Goal: Information Seeking & Learning: Find specific fact

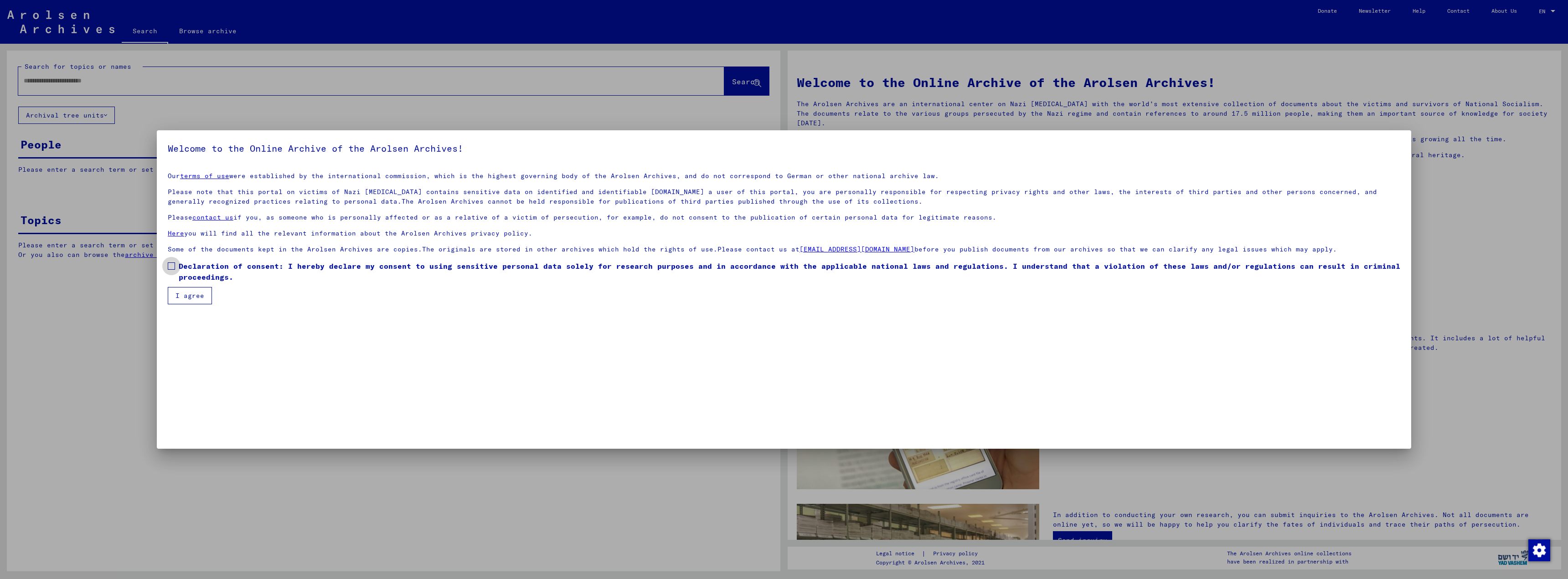
click at [170, 266] on span at bounding box center [171, 266] width 7 height 7
click at [180, 294] on button "I agree" at bounding box center [190, 296] width 44 height 17
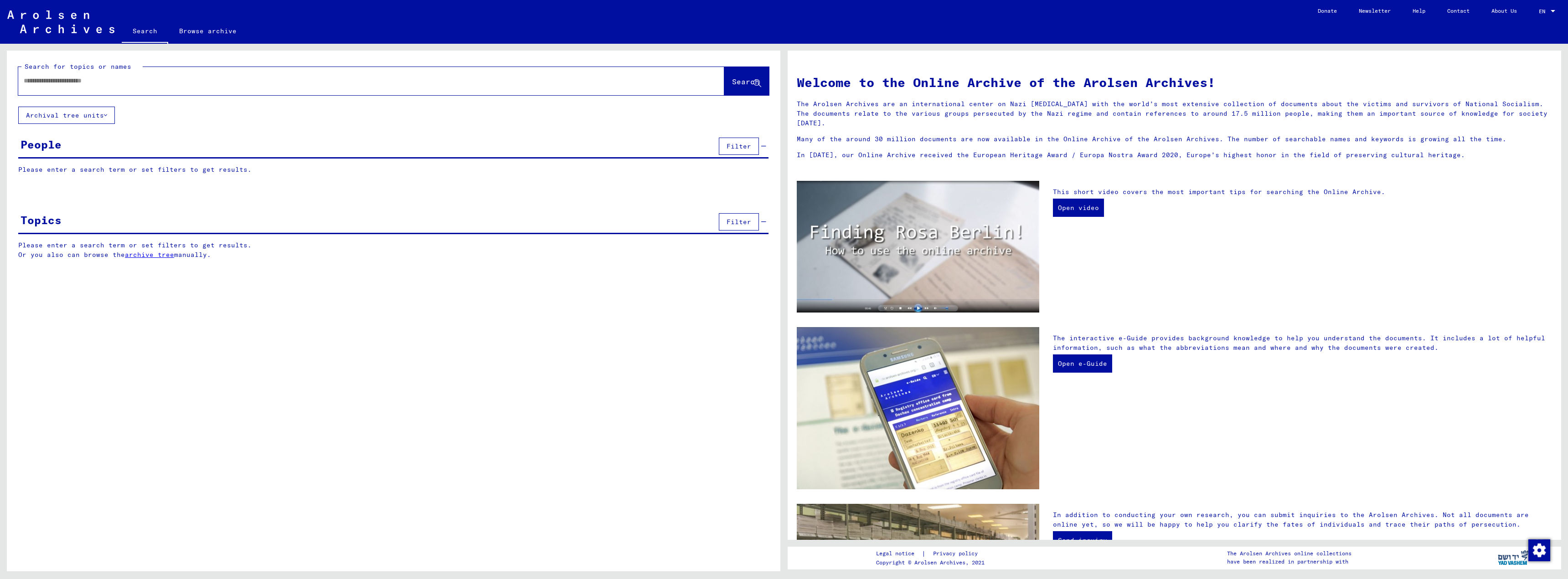
click at [45, 80] on input "text" at bounding box center [361, 81] width 673 height 9
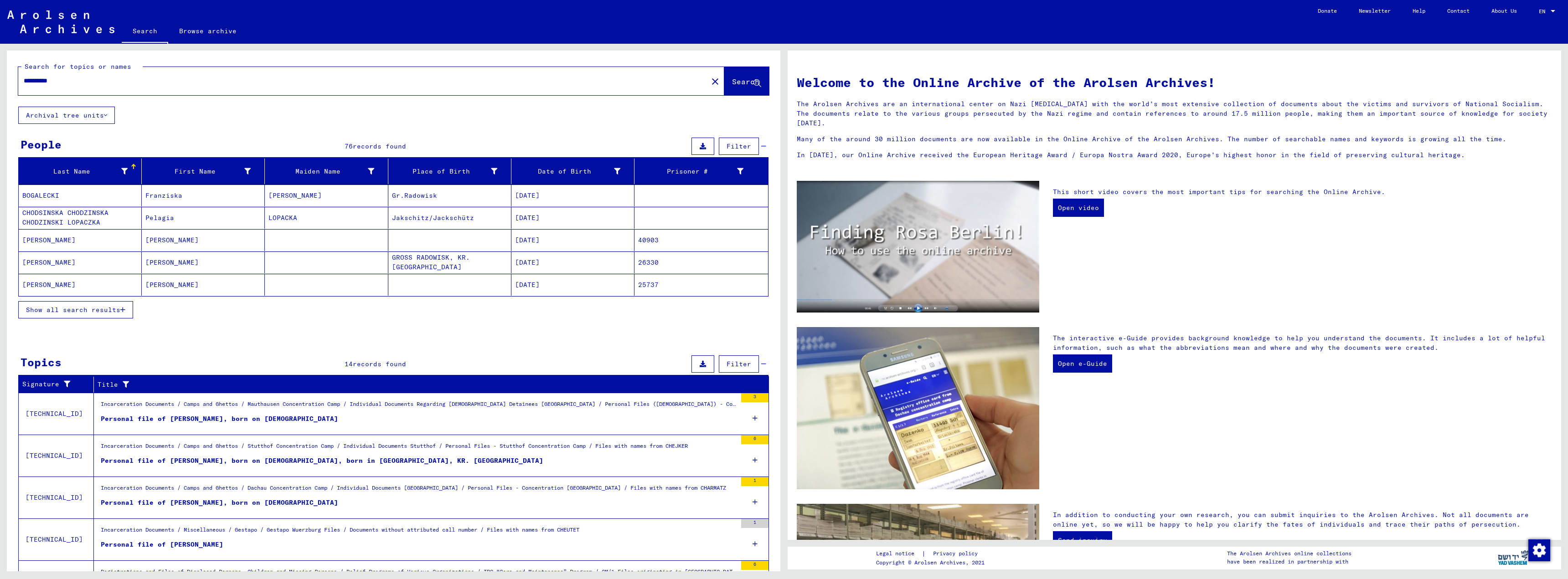
click at [126, 310] on button "Show all search results" at bounding box center [76, 310] width 115 height 17
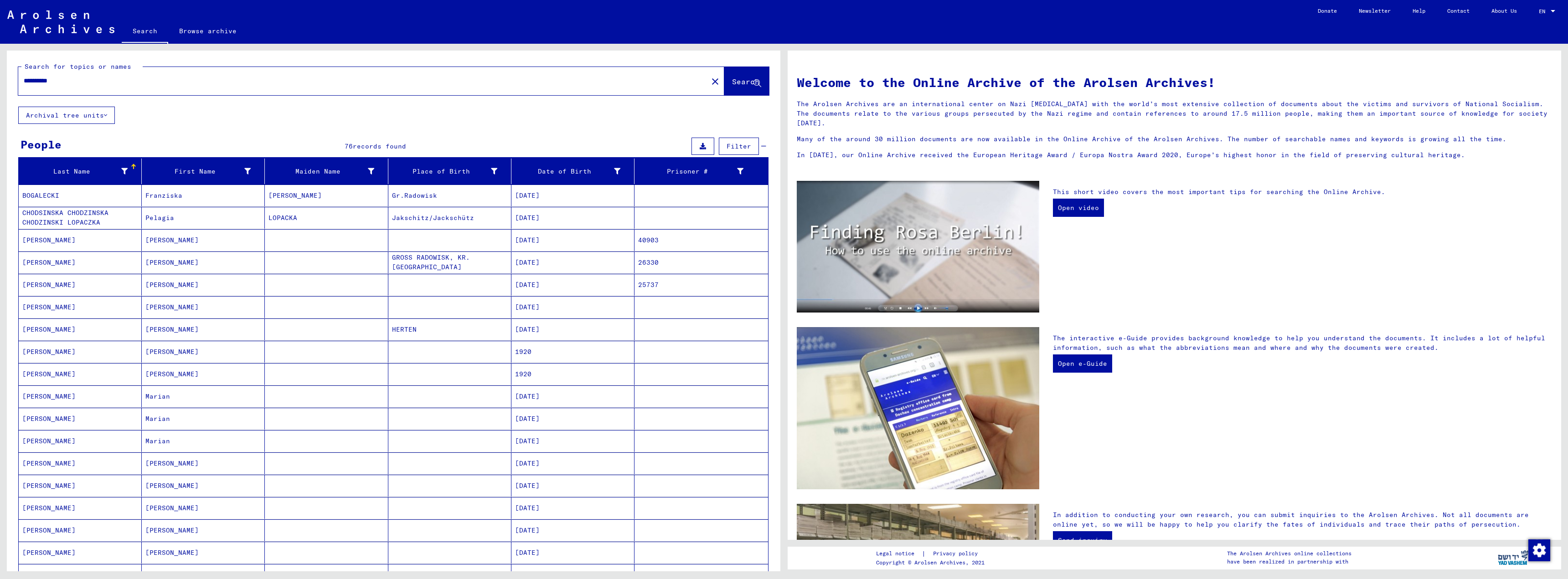
click at [519, 266] on mat-cell "[DATE]" at bounding box center [573, 263] width 123 height 22
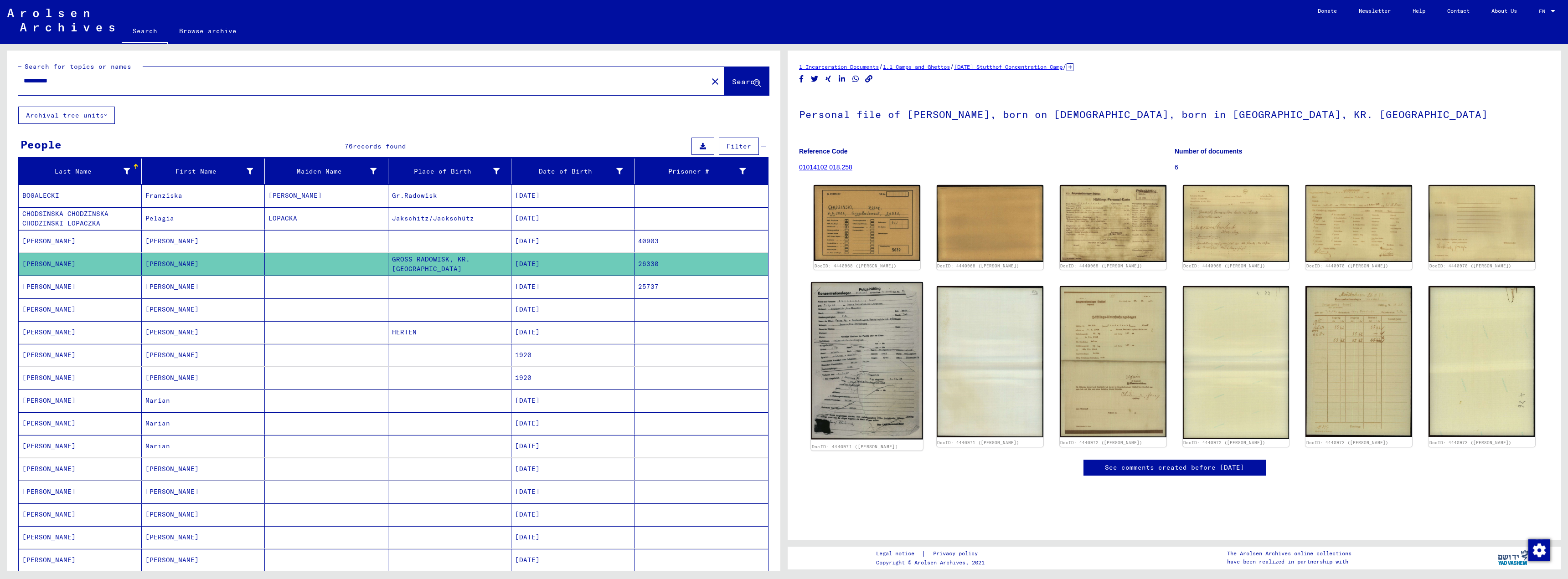
click at [881, 336] on img at bounding box center [867, 360] width 112 height 157
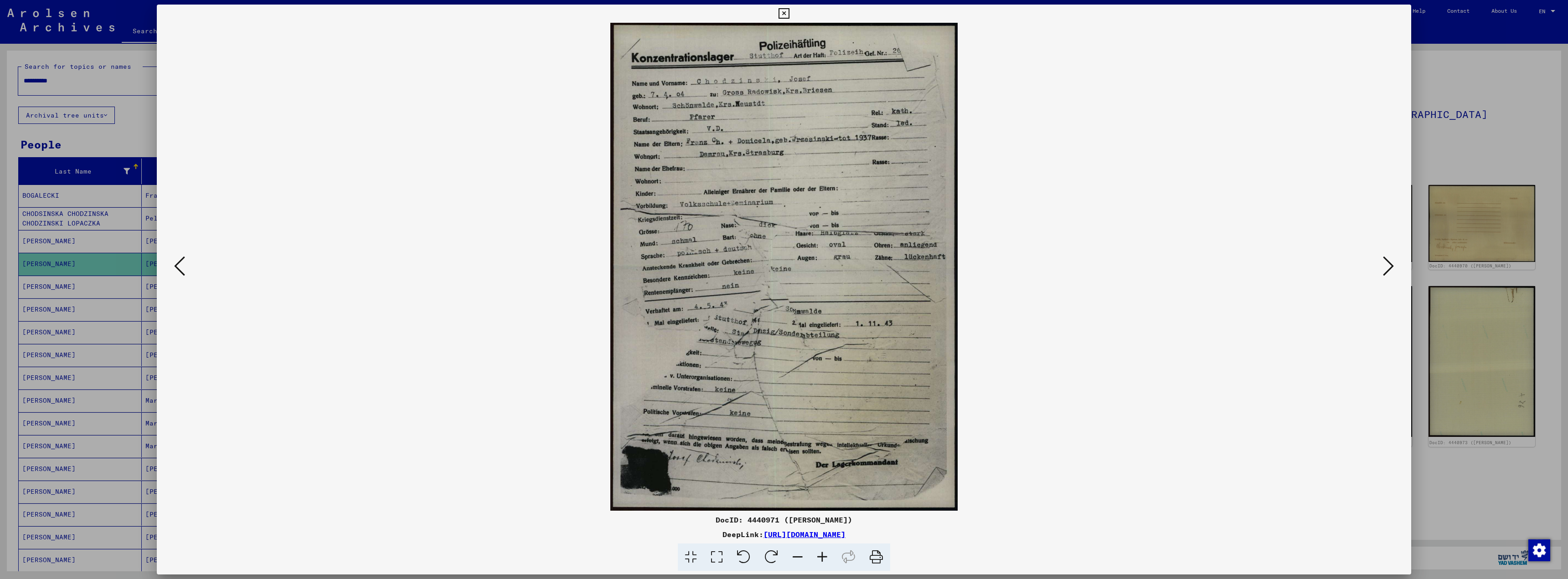
click at [1386, 265] on icon at bounding box center [1388, 266] width 11 height 22
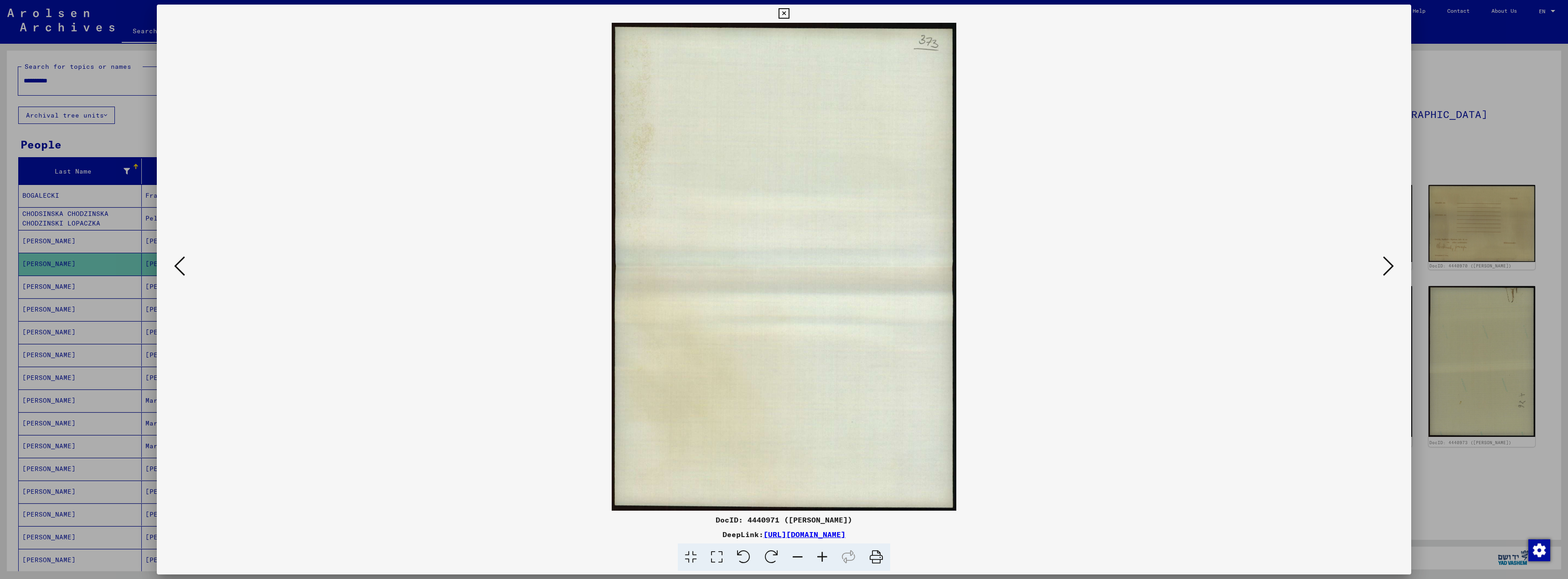
click at [1386, 265] on icon at bounding box center [1388, 266] width 11 height 22
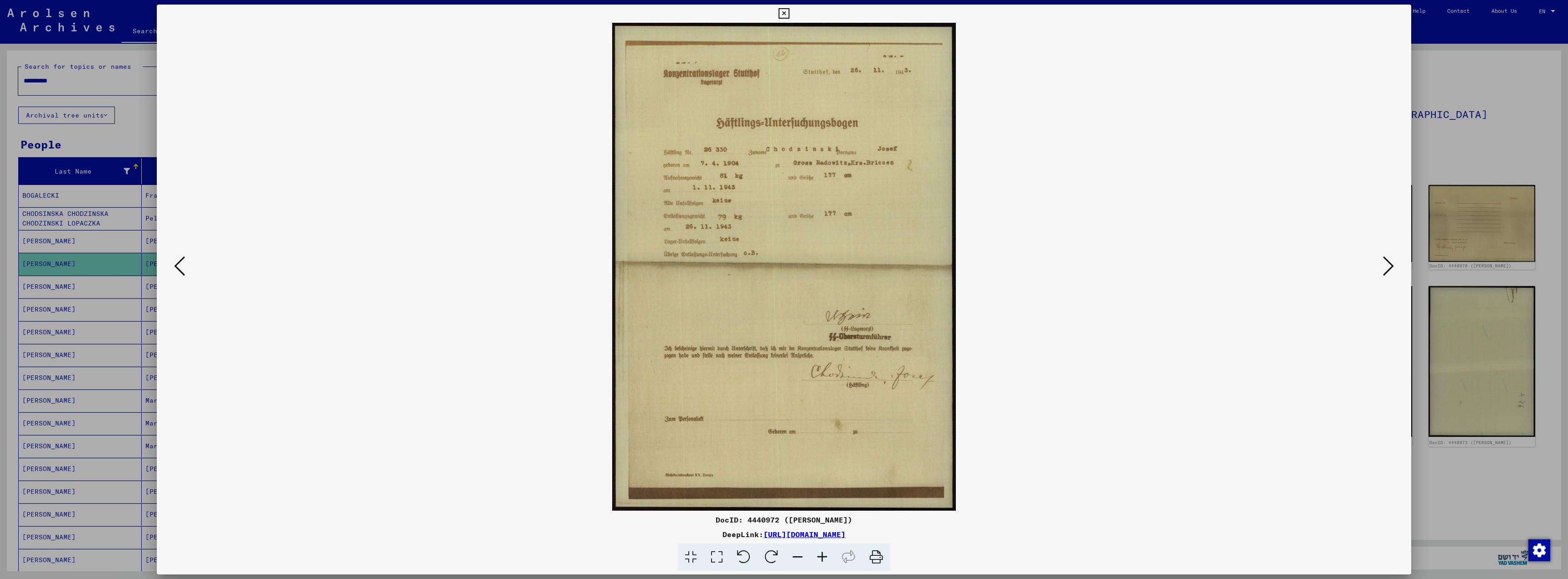
click at [1386, 265] on icon at bounding box center [1388, 266] width 11 height 22
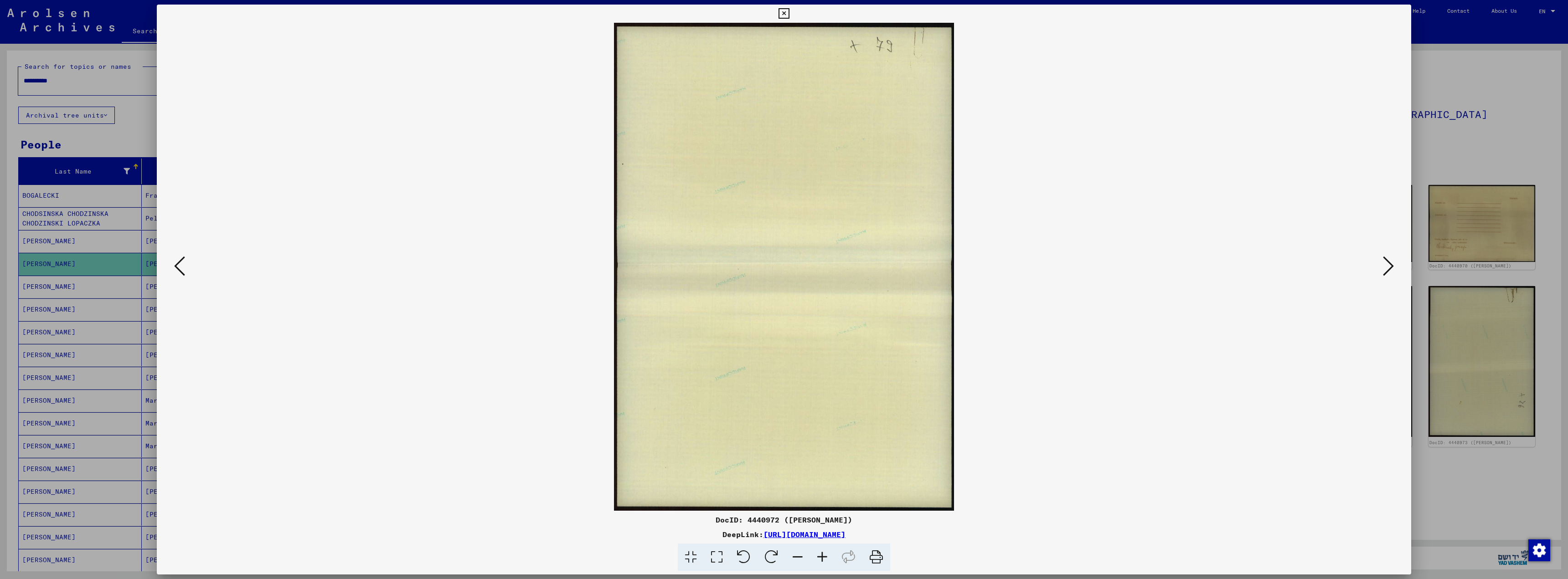
click at [1386, 265] on icon at bounding box center [1388, 266] width 11 height 22
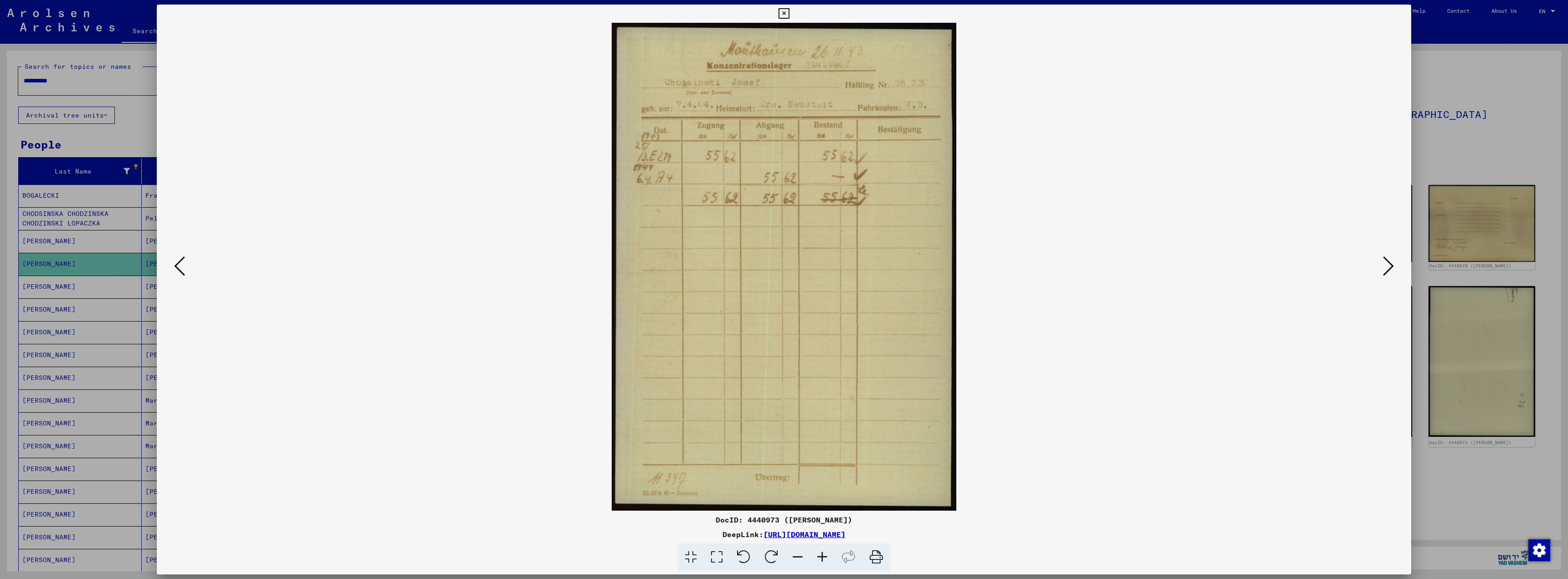
click at [1386, 265] on icon at bounding box center [1388, 266] width 11 height 22
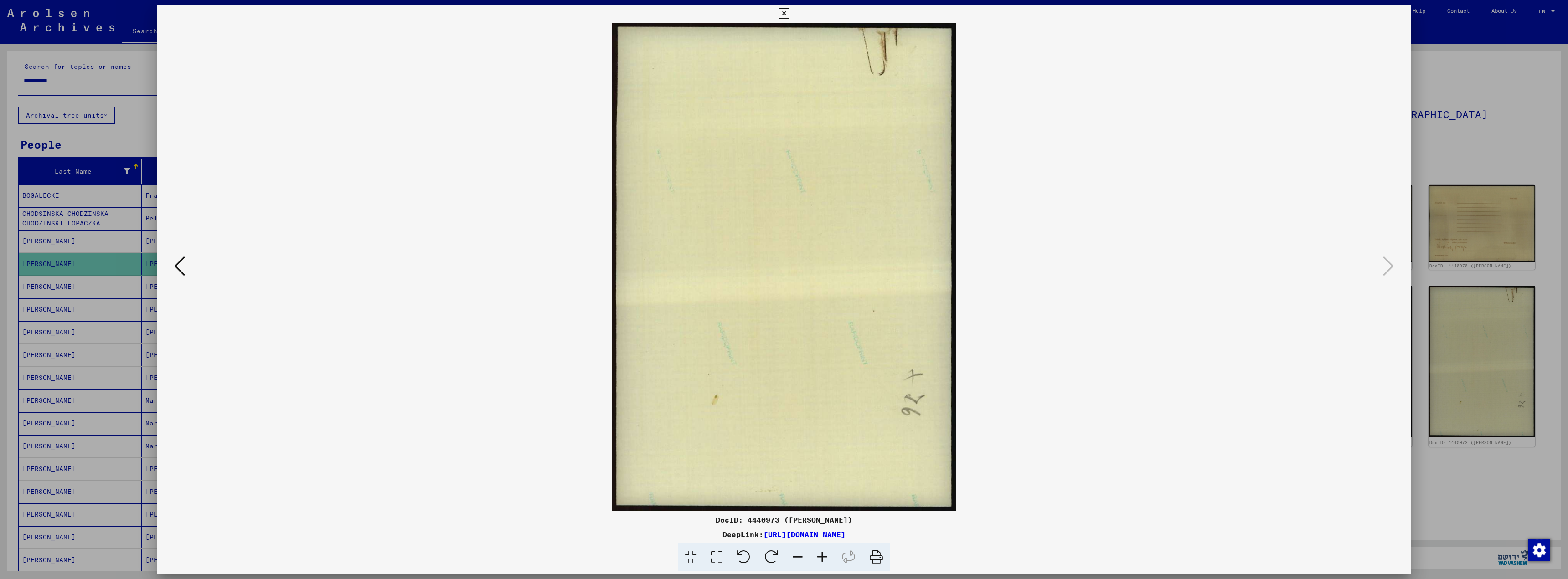
click at [183, 263] on icon at bounding box center [180, 266] width 11 height 22
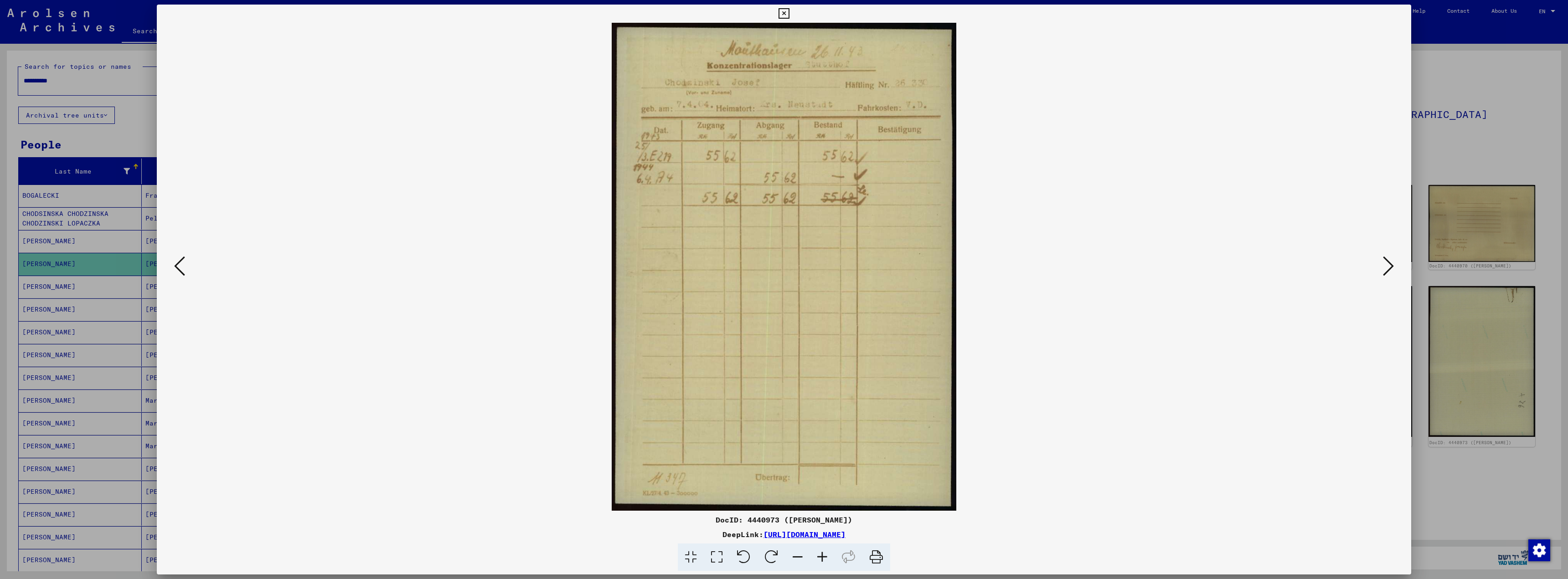
click at [183, 264] on icon at bounding box center [180, 266] width 11 height 22
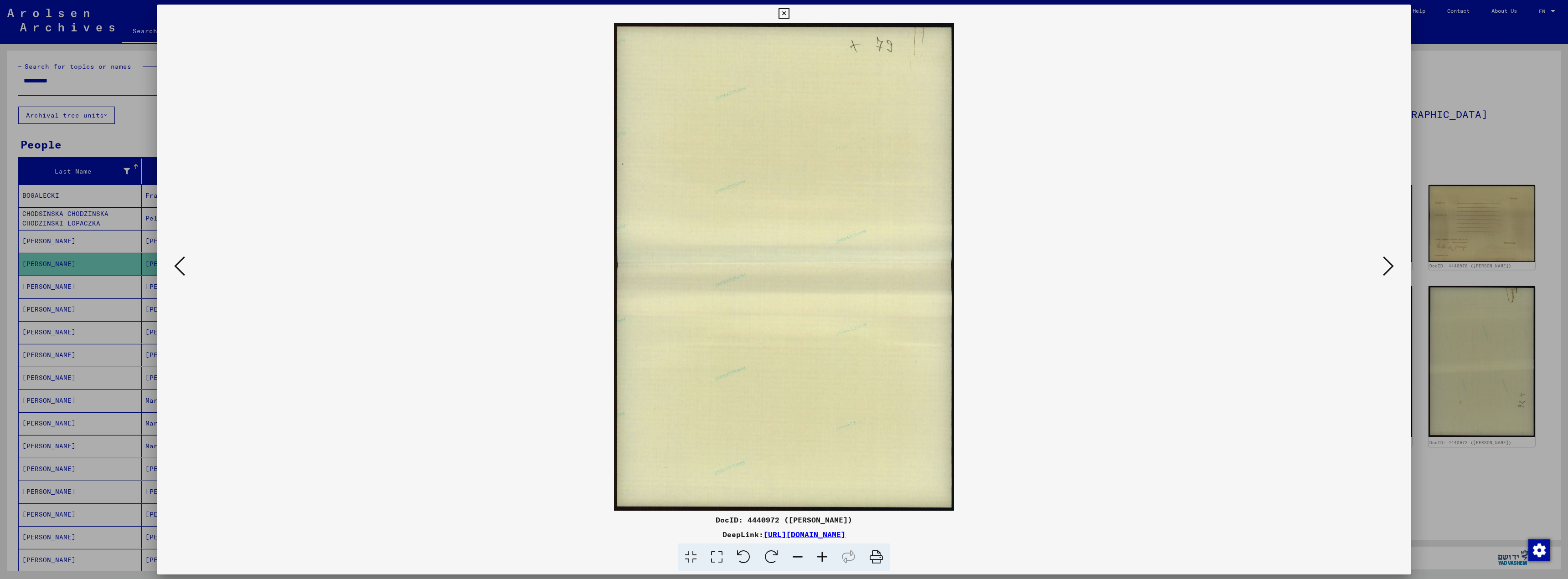
click at [185, 264] on icon at bounding box center [180, 266] width 11 height 22
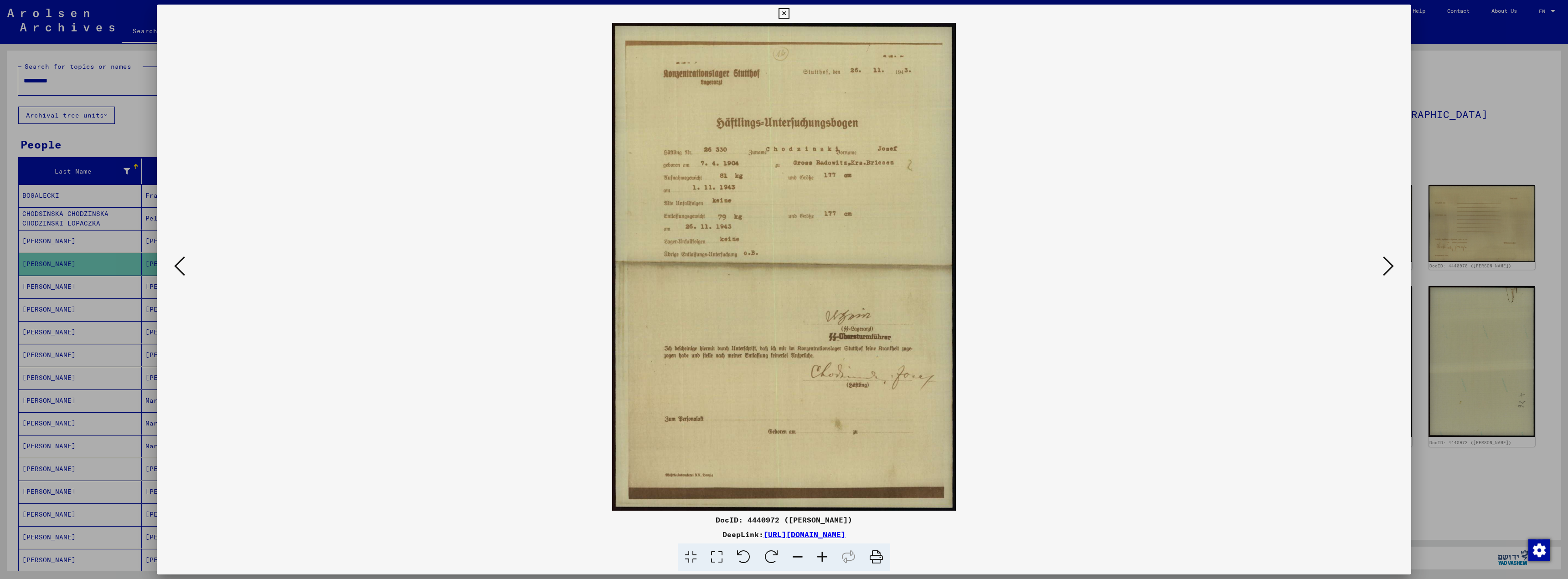
click at [186, 265] on button at bounding box center [179, 266] width 16 height 26
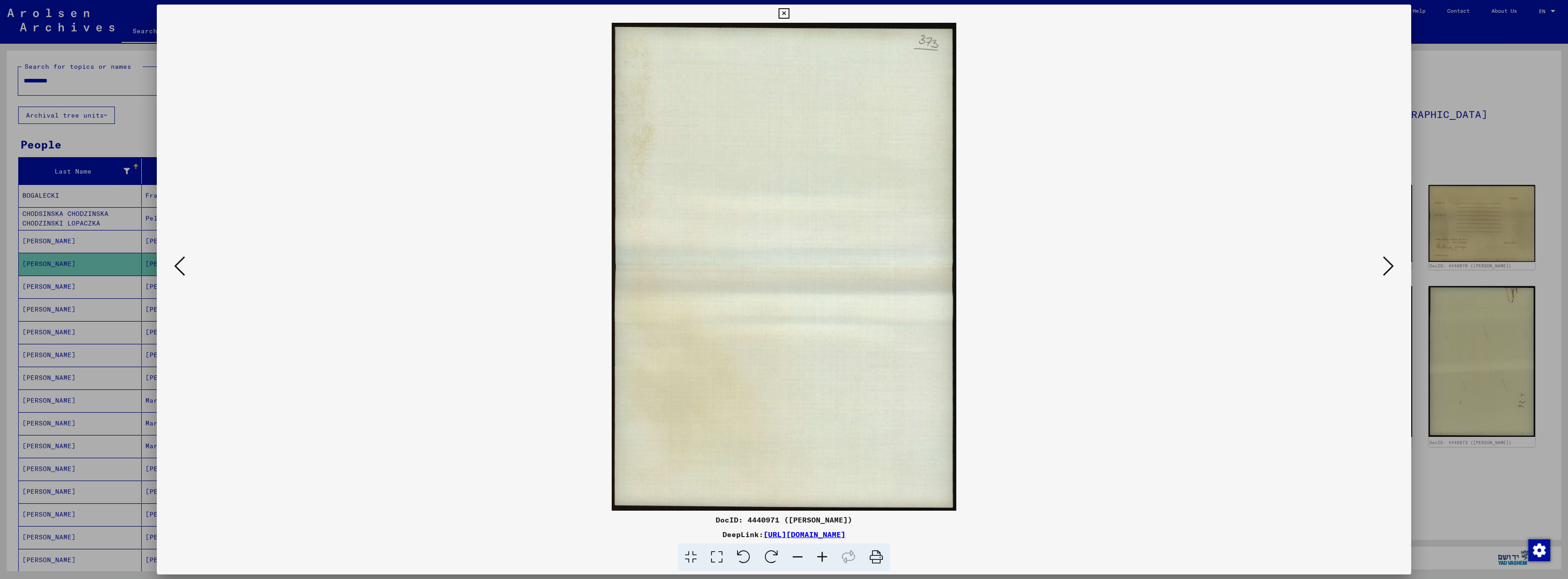
click at [186, 265] on button at bounding box center [179, 266] width 16 height 26
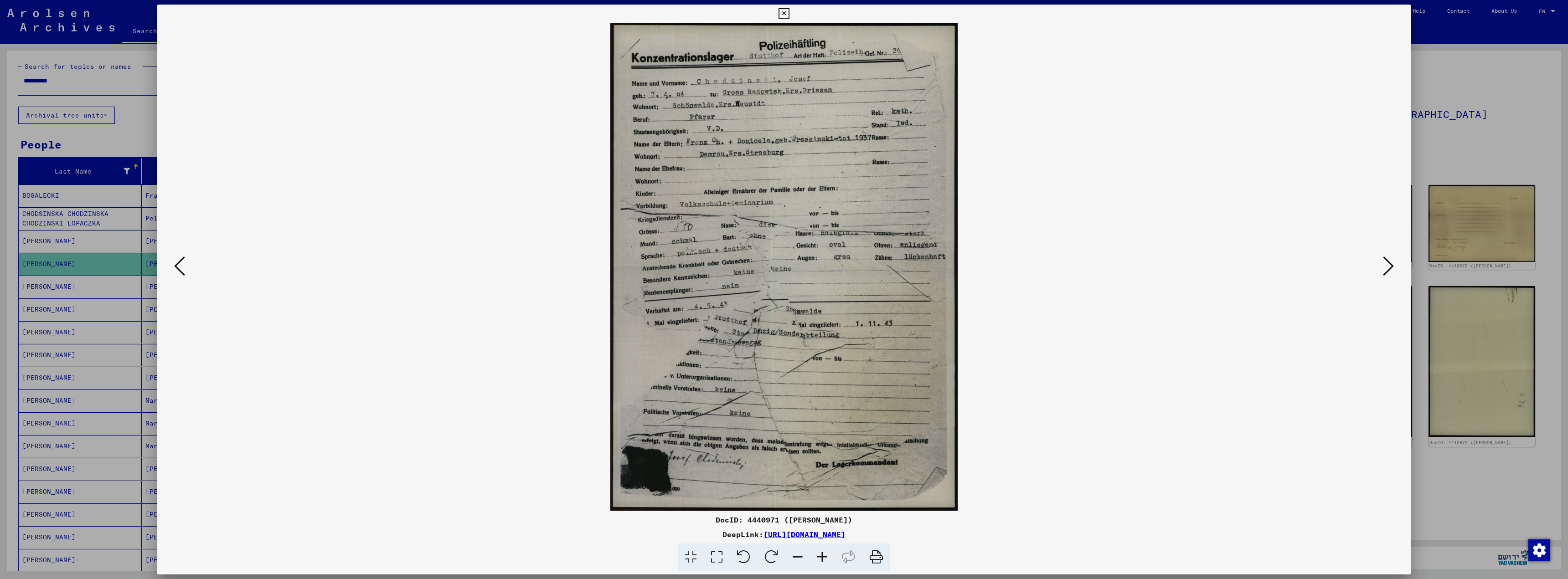
click at [178, 266] on icon at bounding box center [180, 266] width 11 height 22
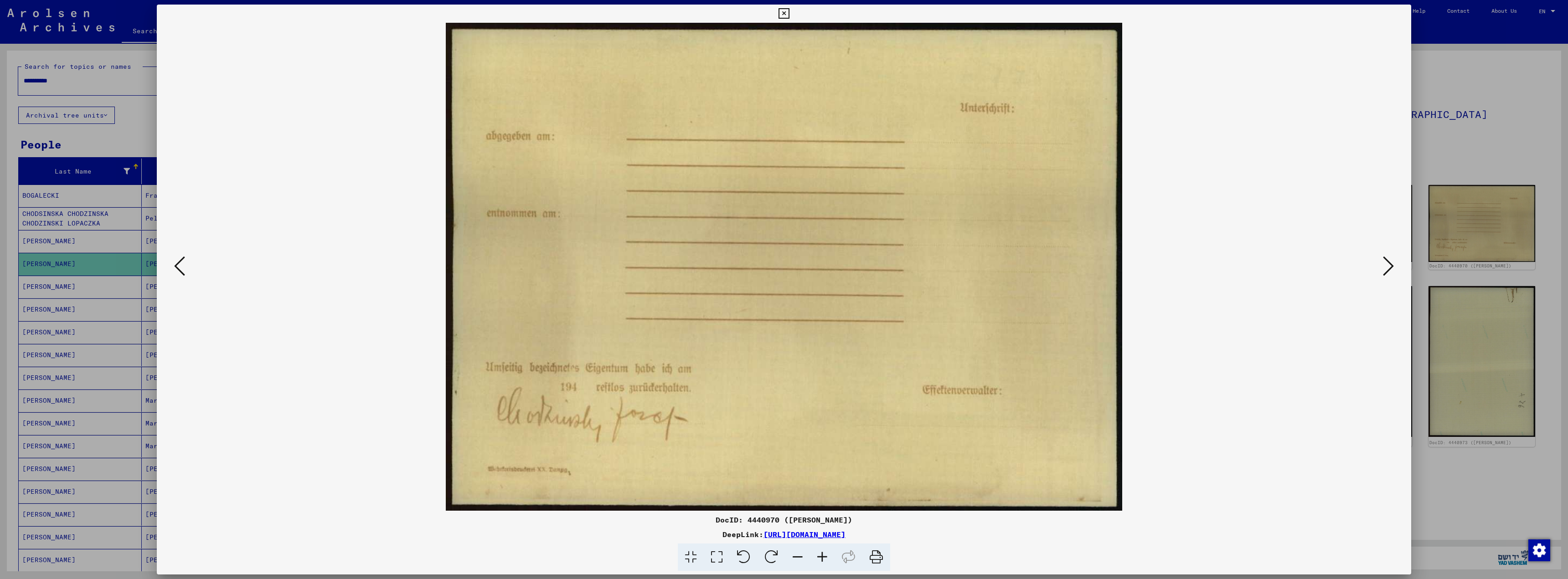
click at [178, 266] on icon at bounding box center [180, 266] width 11 height 22
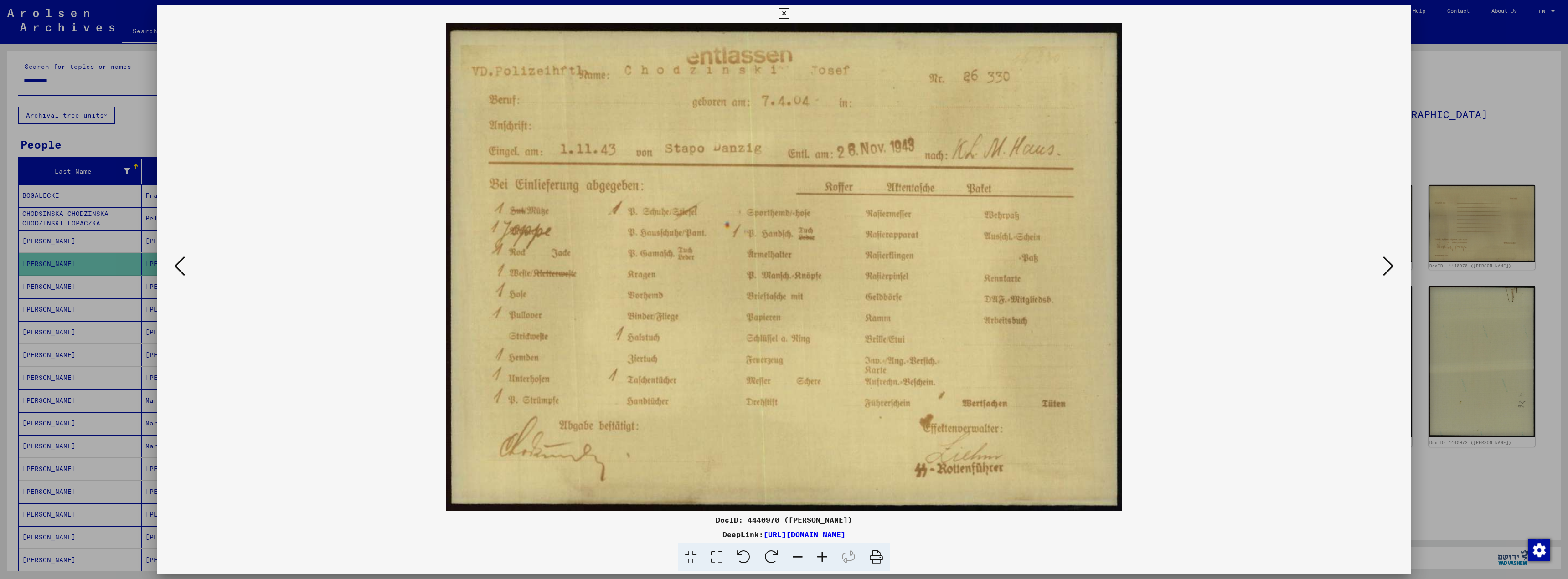
click at [183, 267] on icon at bounding box center [180, 266] width 11 height 22
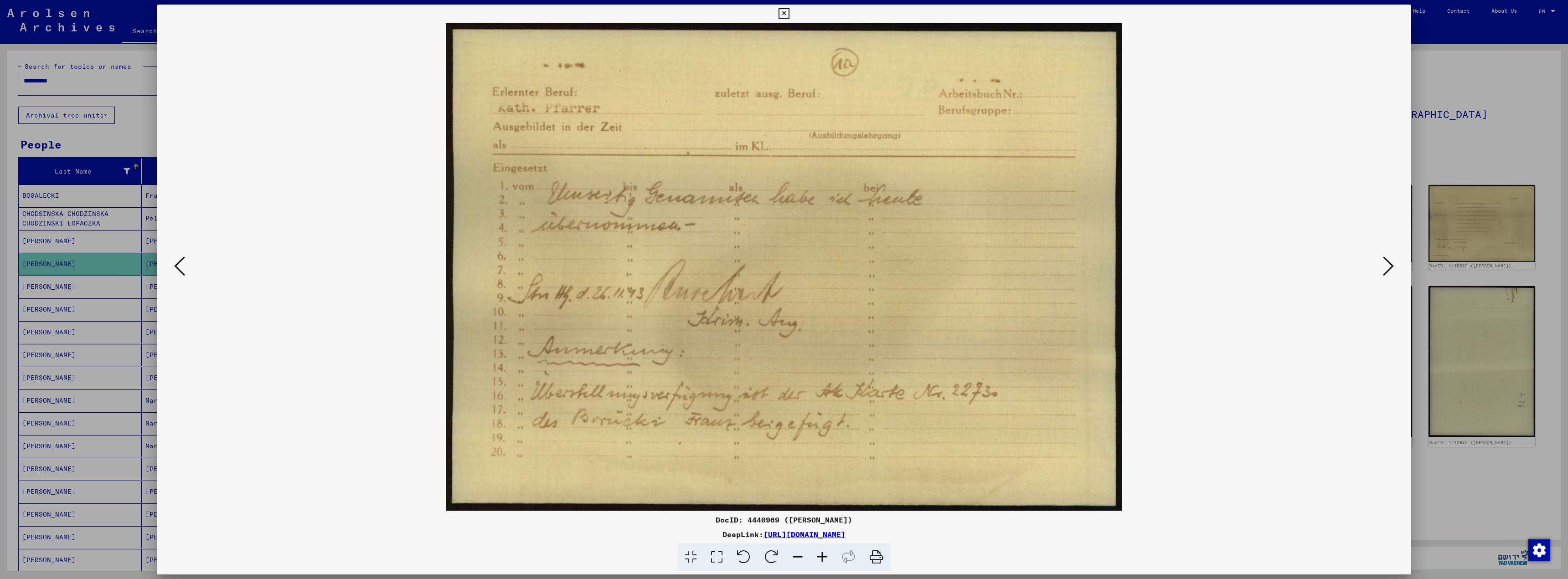
click at [178, 266] on icon at bounding box center [180, 266] width 11 height 22
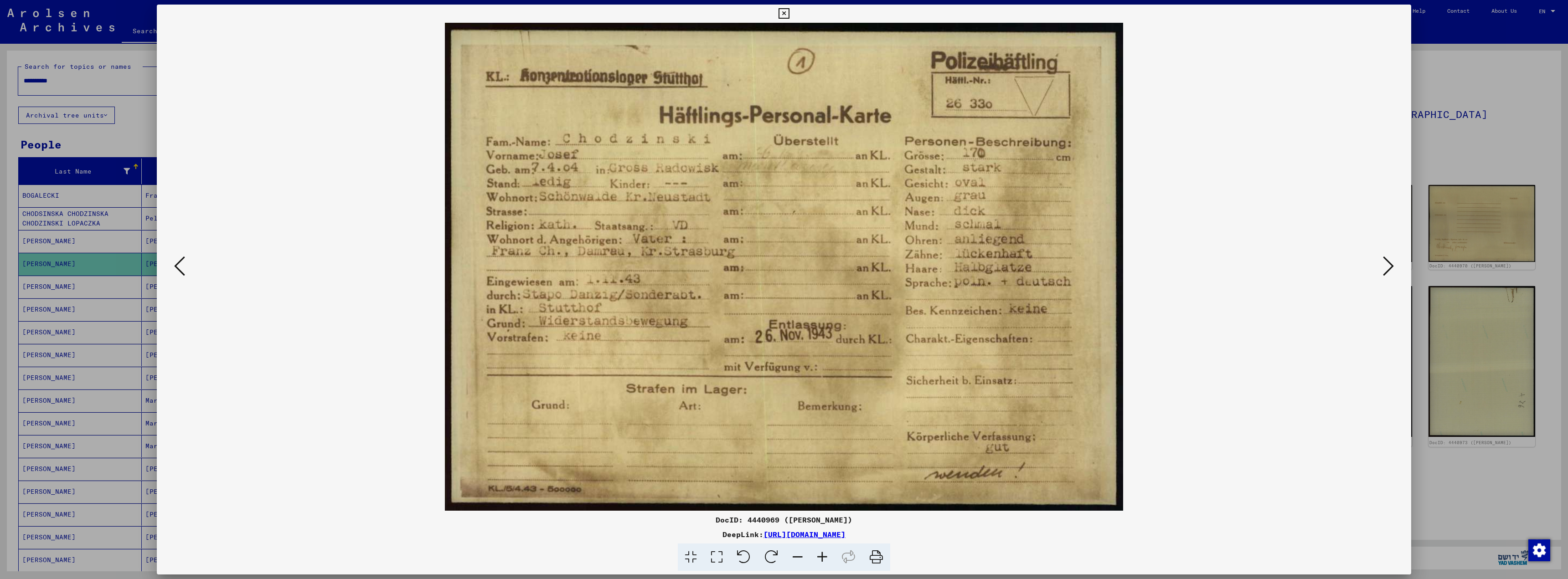
click at [1388, 266] on icon at bounding box center [1388, 266] width 11 height 22
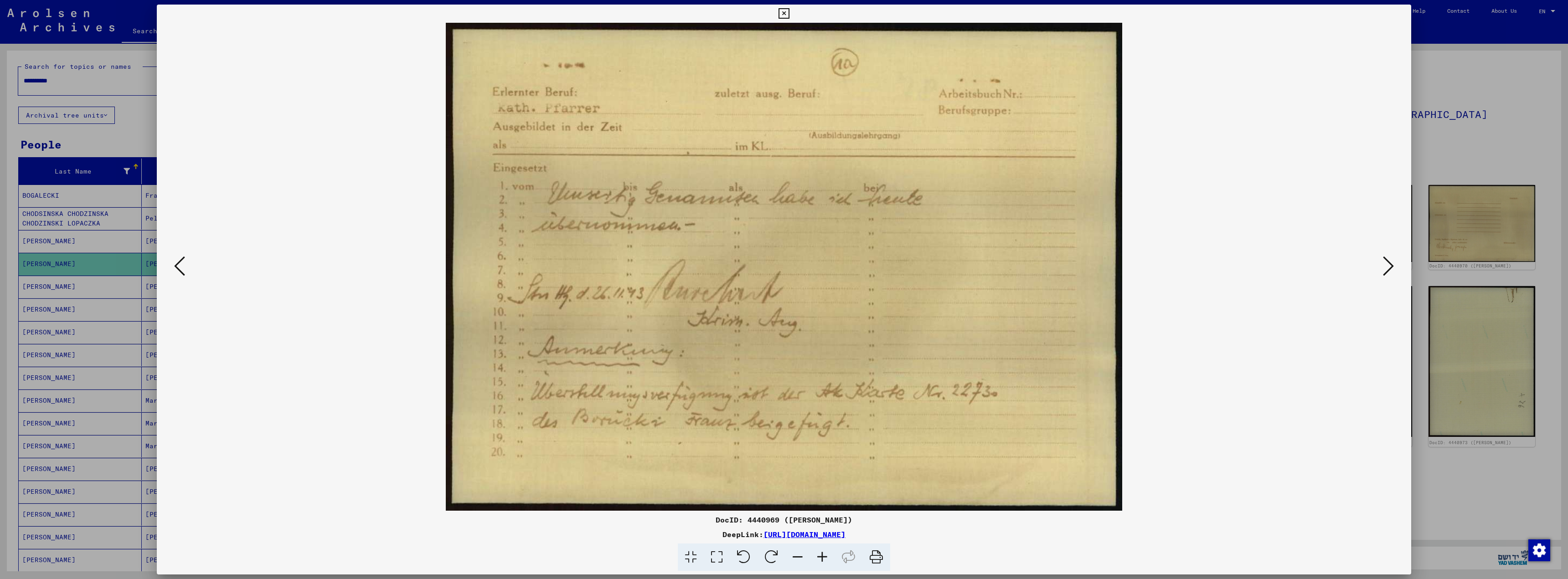
click at [1389, 267] on icon at bounding box center [1388, 266] width 11 height 22
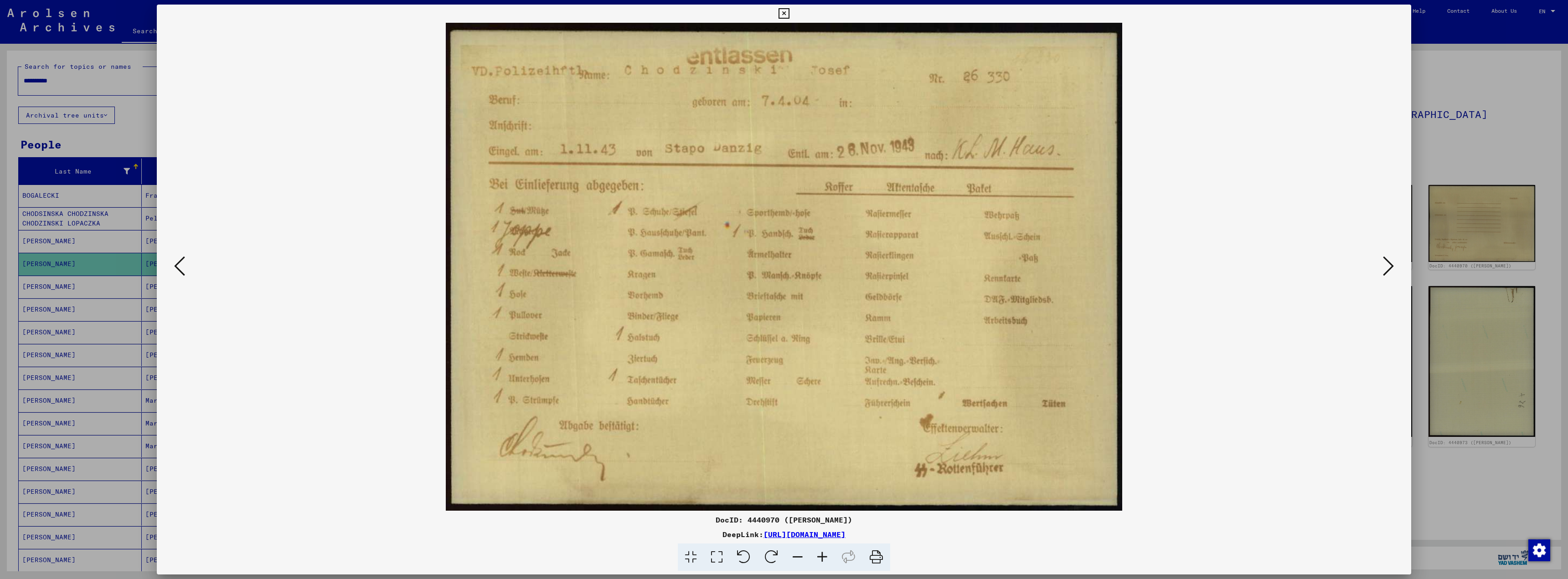
click at [1385, 265] on icon at bounding box center [1388, 266] width 11 height 22
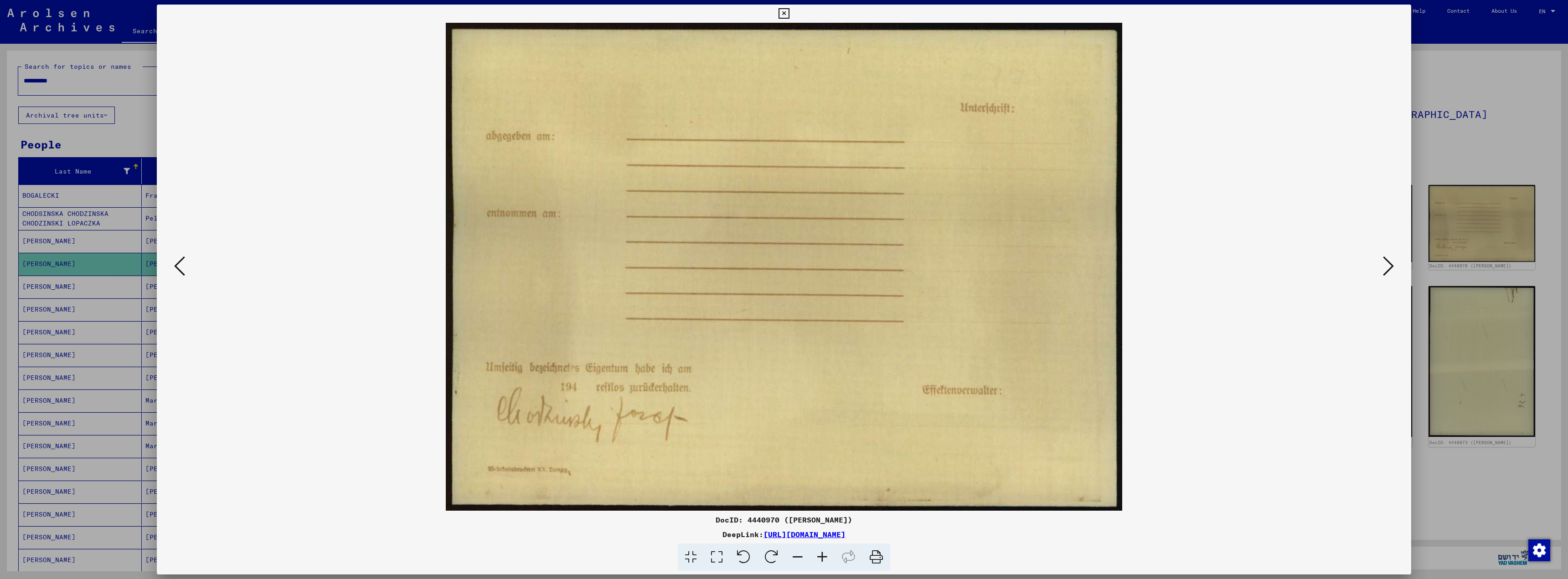
click at [1385, 265] on icon at bounding box center [1388, 266] width 11 height 22
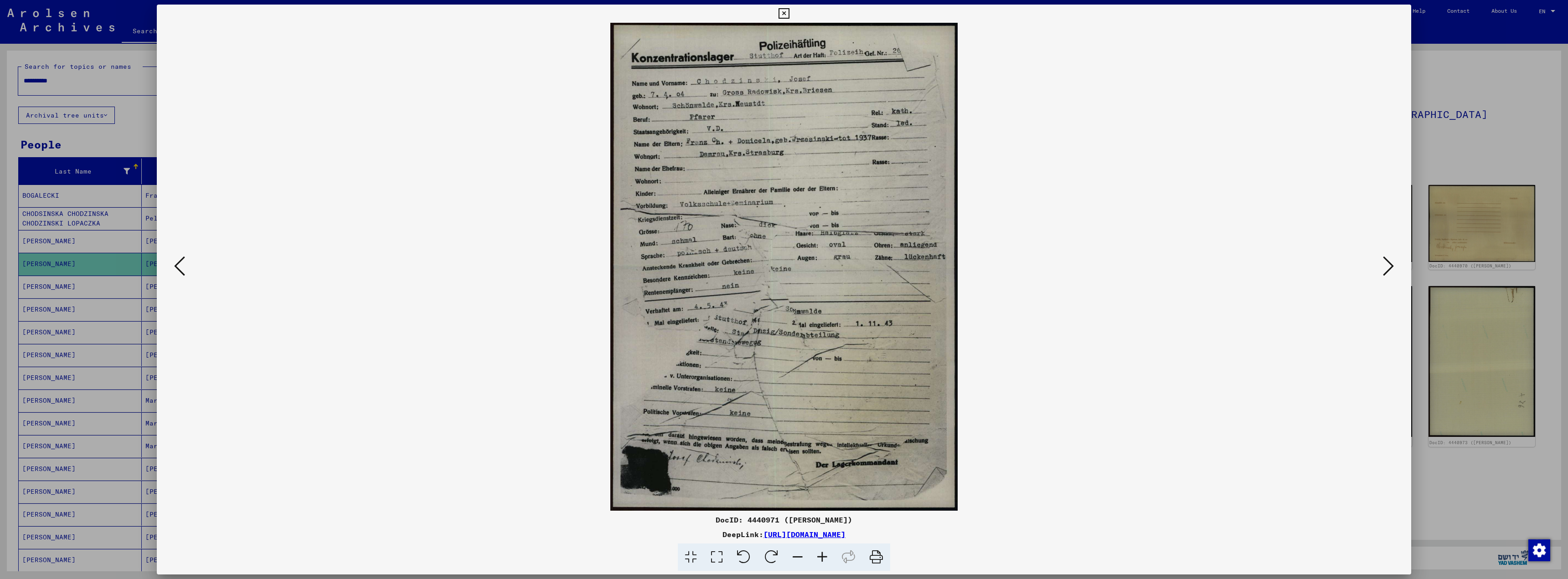
click at [1392, 265] on icon at bounding box center [1388, 266] width 11 height 22
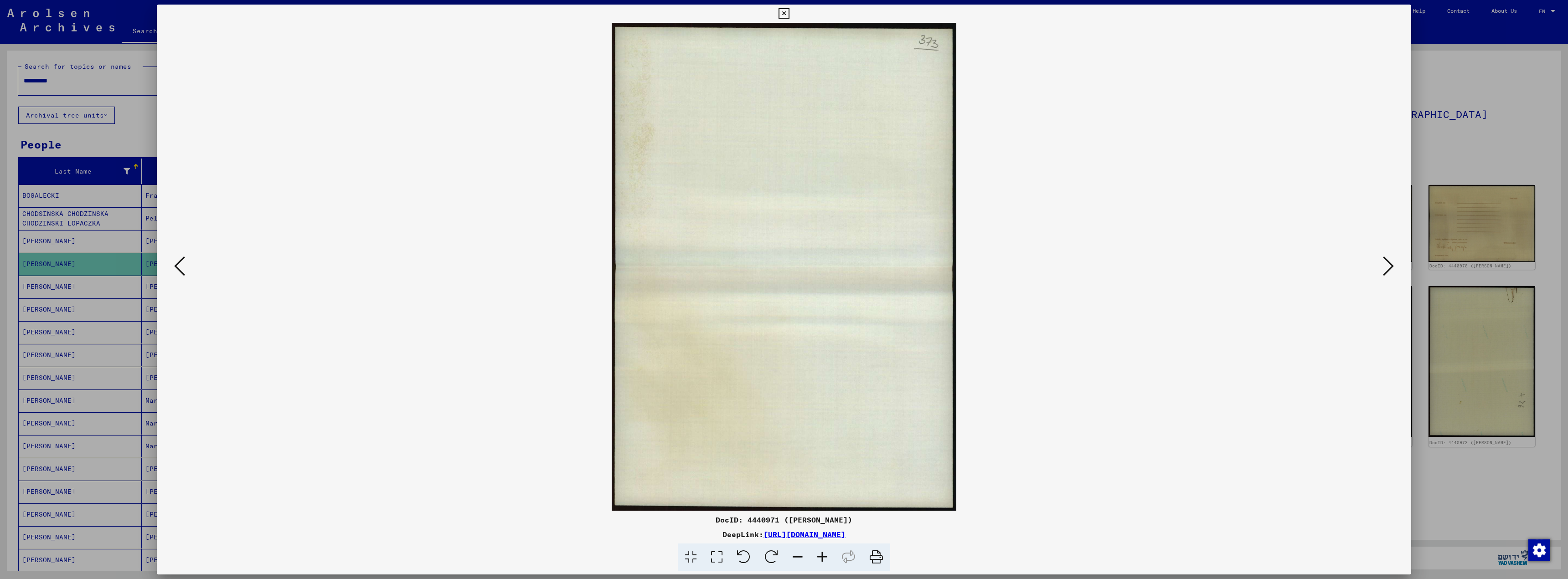
click at [1392, 266] on icon at bounding box center [1388, 266] width 11 height 22
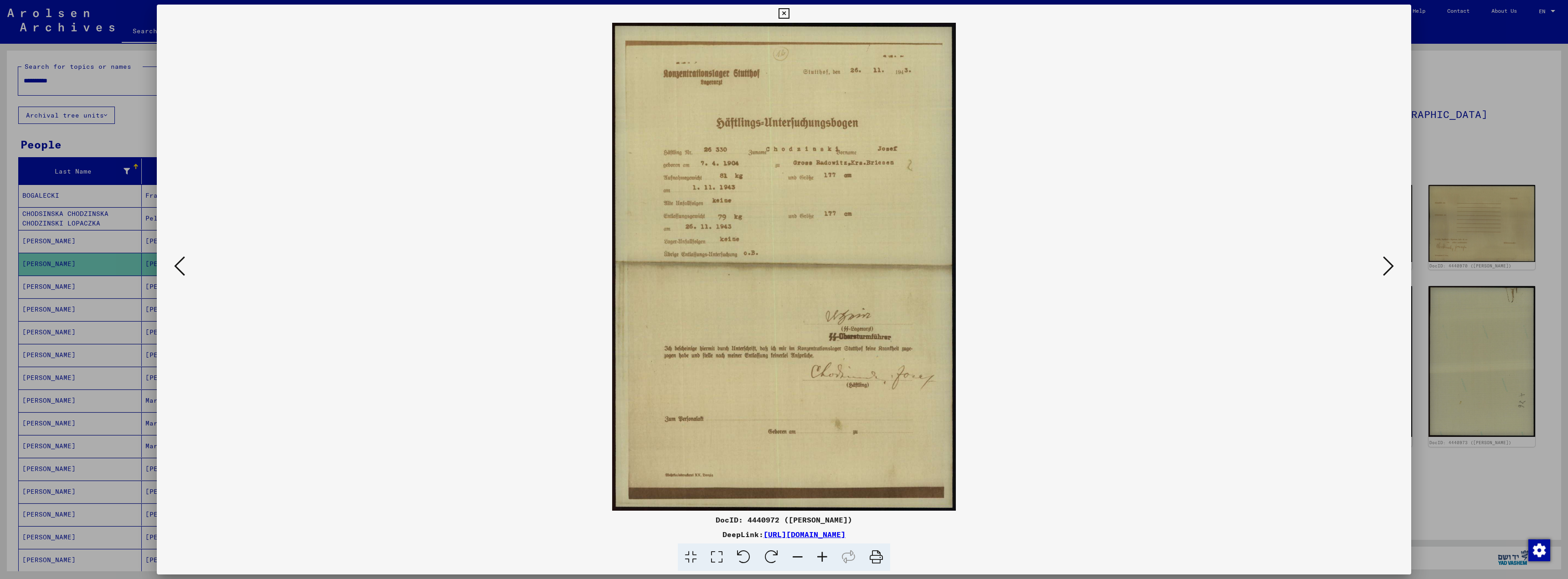
click at [1392, 266] on icon at bounding box center [1388, 266] width 11 height 22
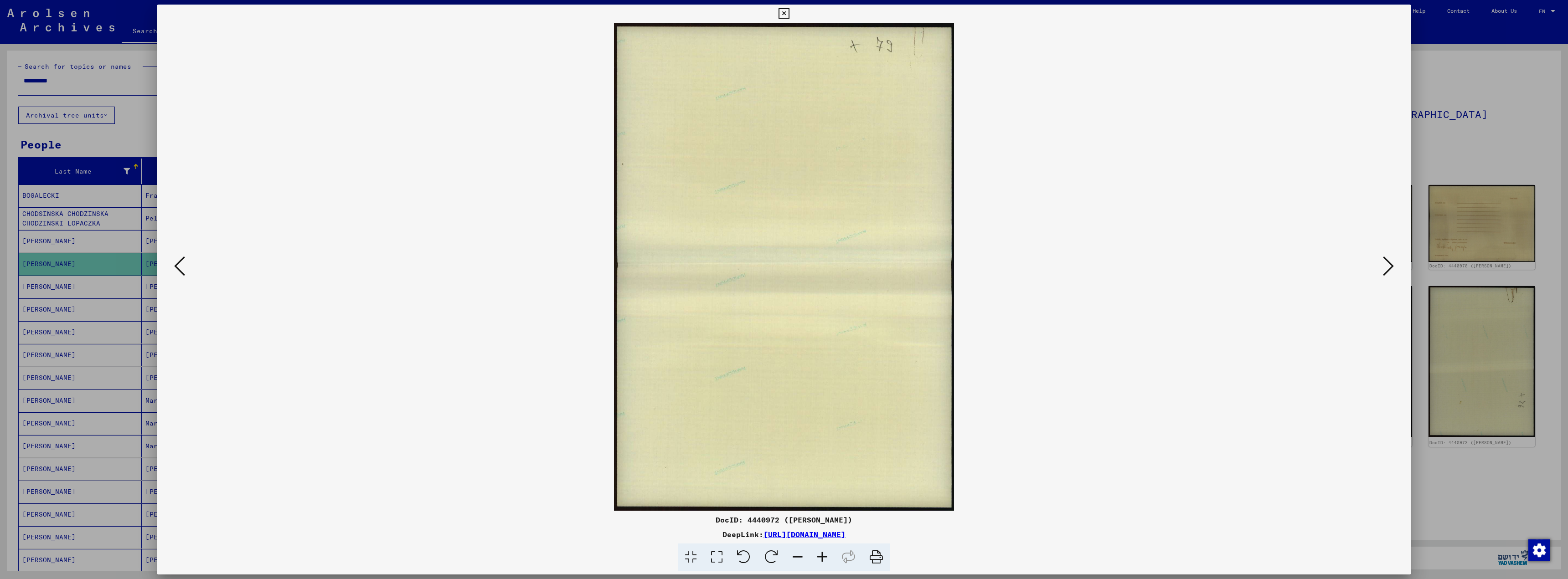
click at [1392, 266] on icon at bounding box center [1388, 266] width 11 height 22
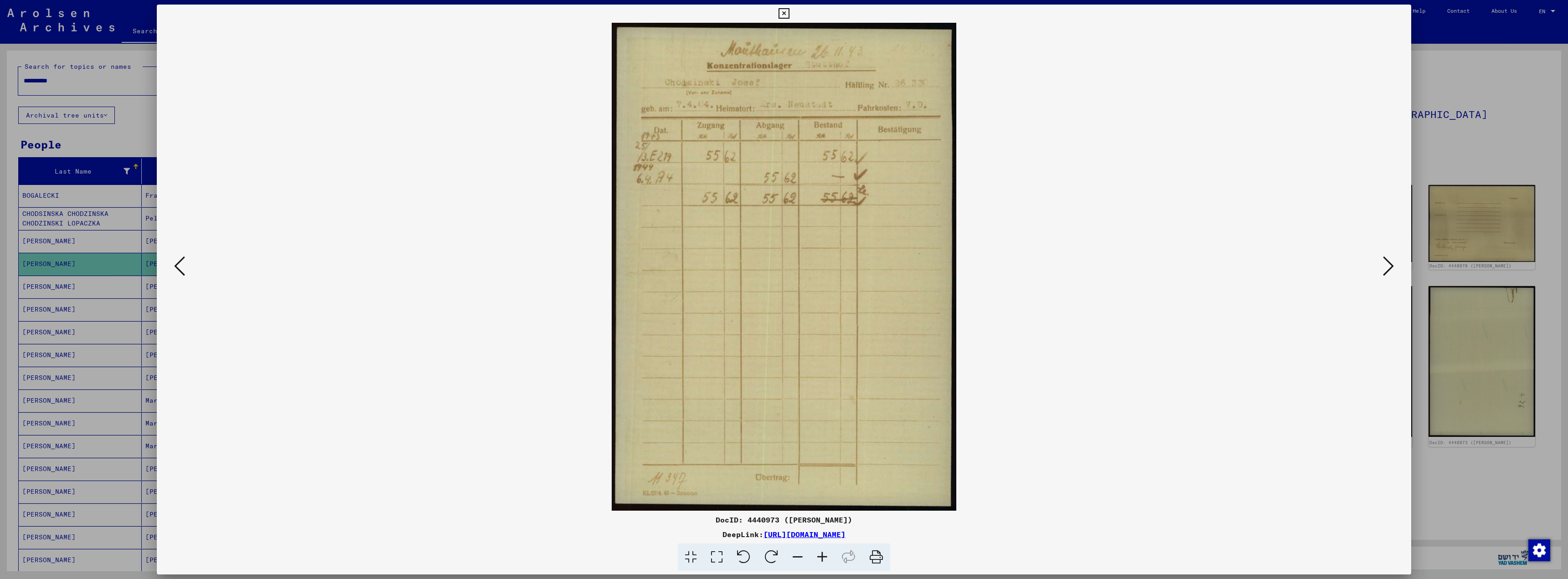
click at [1392, 266] on icon at bounding box center [1388, 266] width 11 height 22
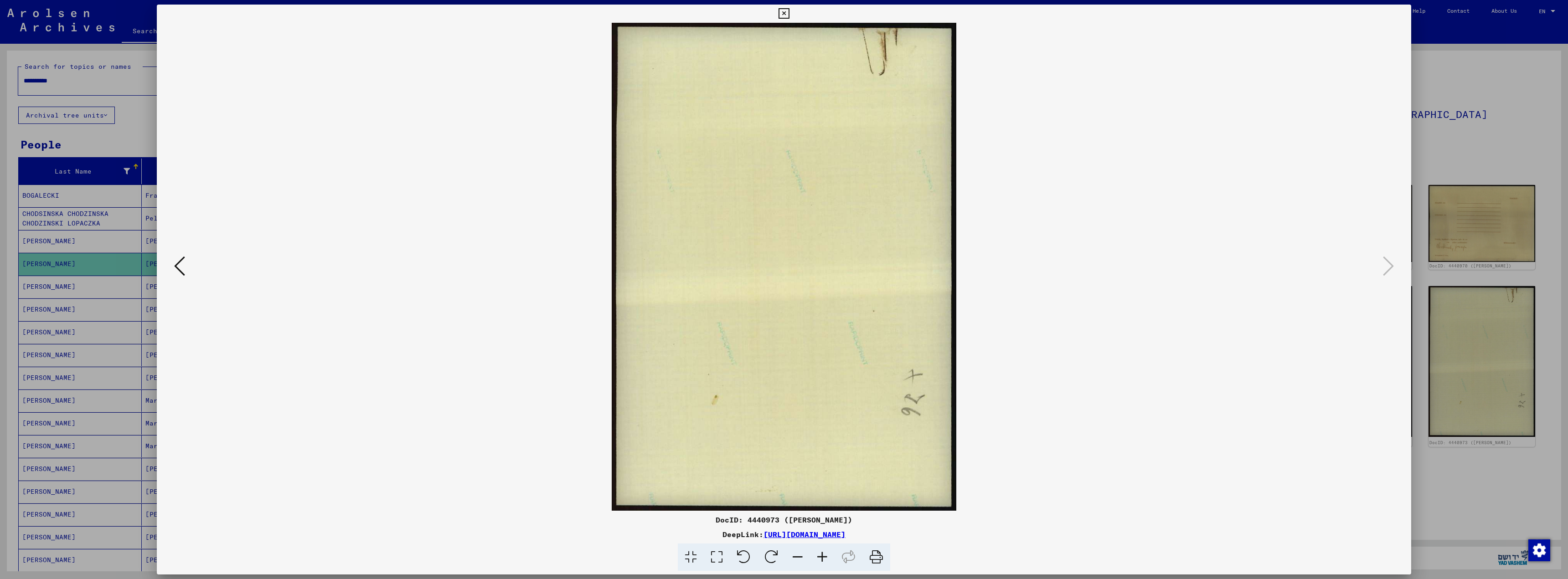
click at [787, 12] on icon at bounding box center [784, 14] width 11 height 11
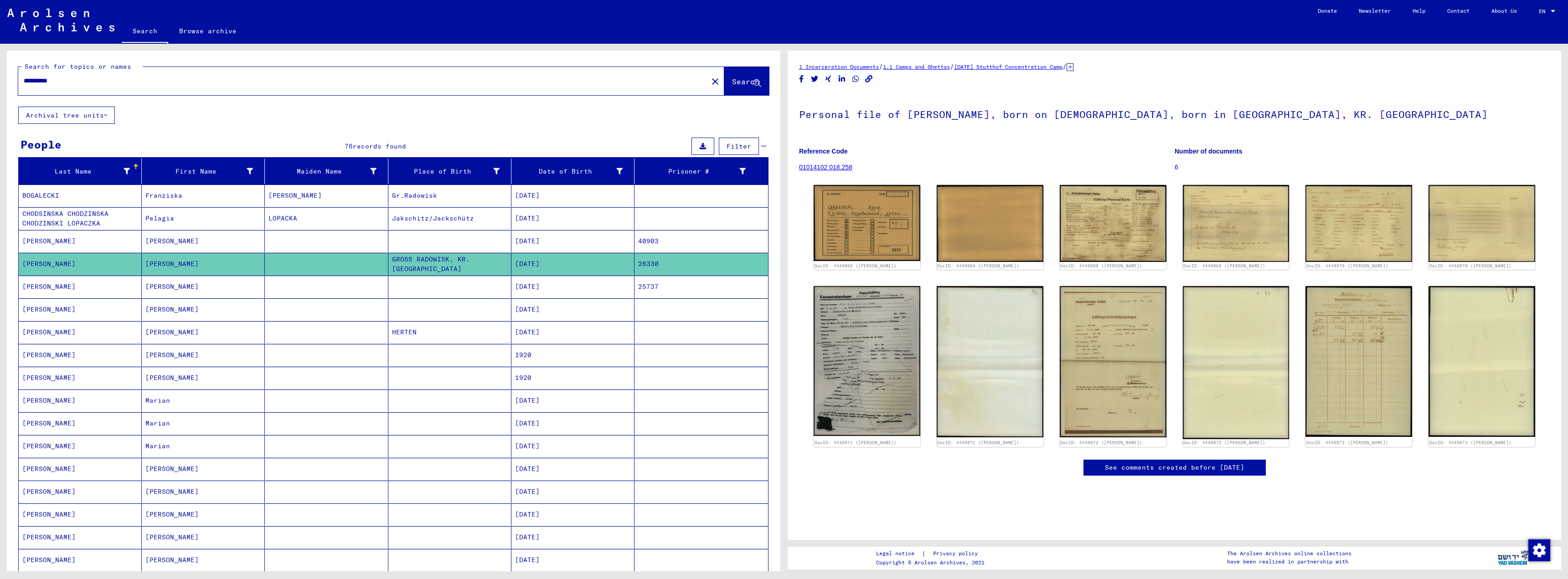
click at [64, 80] on input "**********" at bounding box center [363, 81] width 679 height 9
type input "*"
type input "**********"
click at [724, 88] on button "Search" at bounding box center [747, 81] width 45 height 28
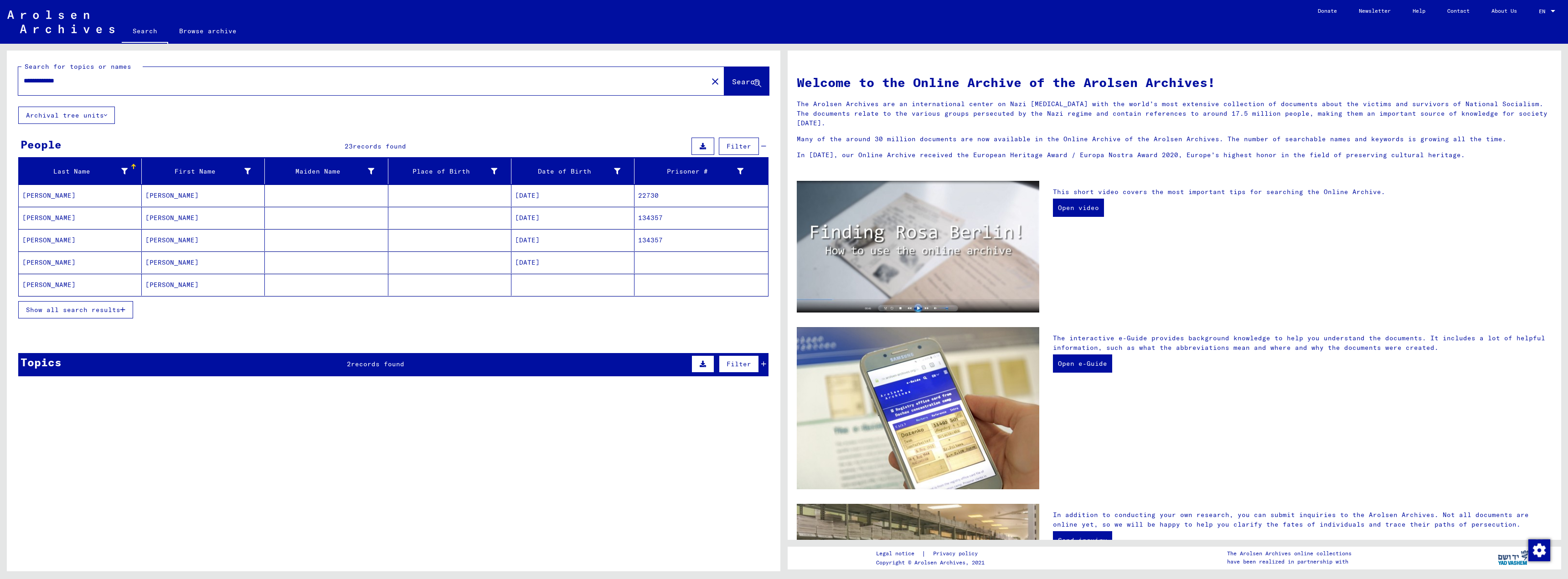
click at [126, 310] on button "Show all search results" at bounding box center [76, 310] width 115 height 17
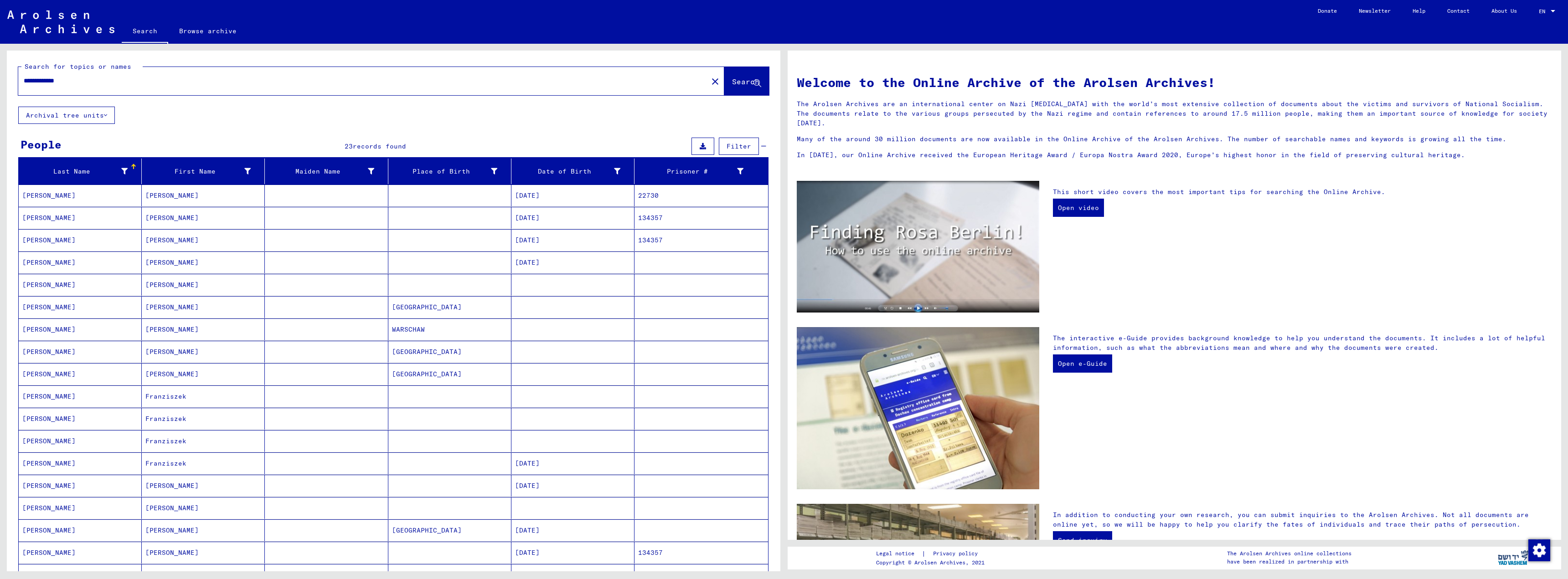
click at [535, 195] on mat-cell "[DATE]" at bounding box center [573, 196] width 123 height 22
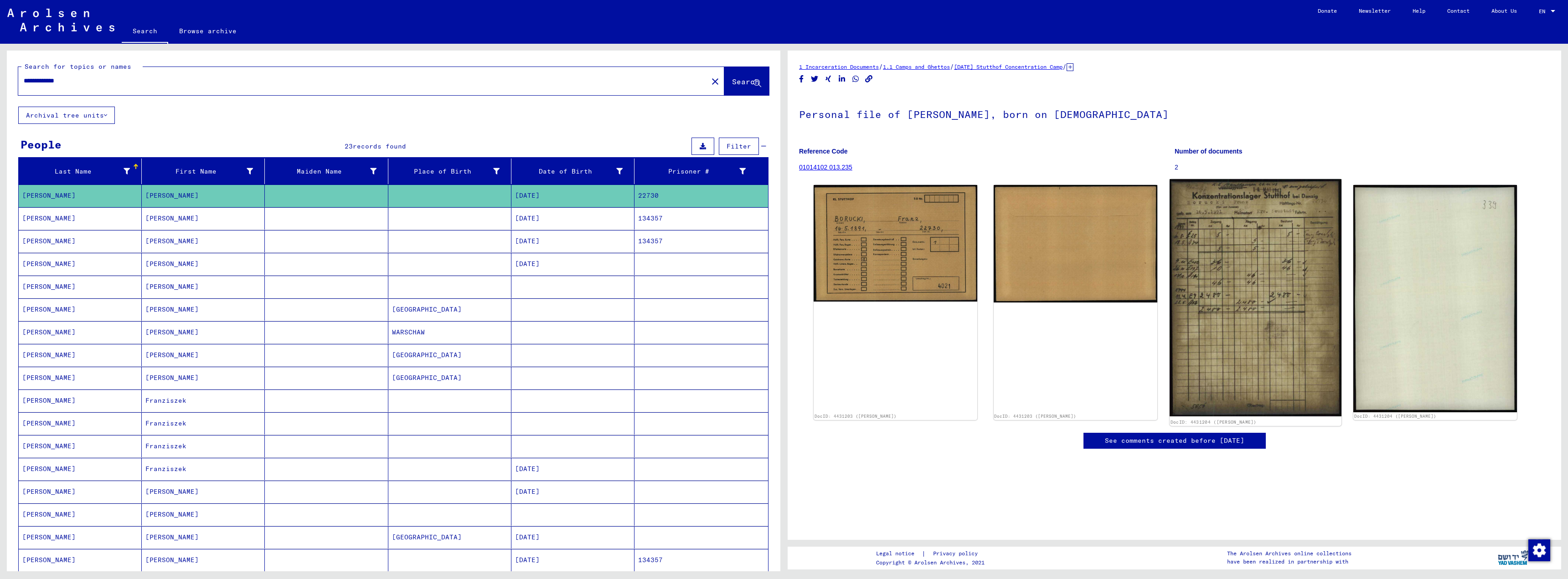
click at [1231, 304] on img at bounding box center [1255, 297] width 172 height 237
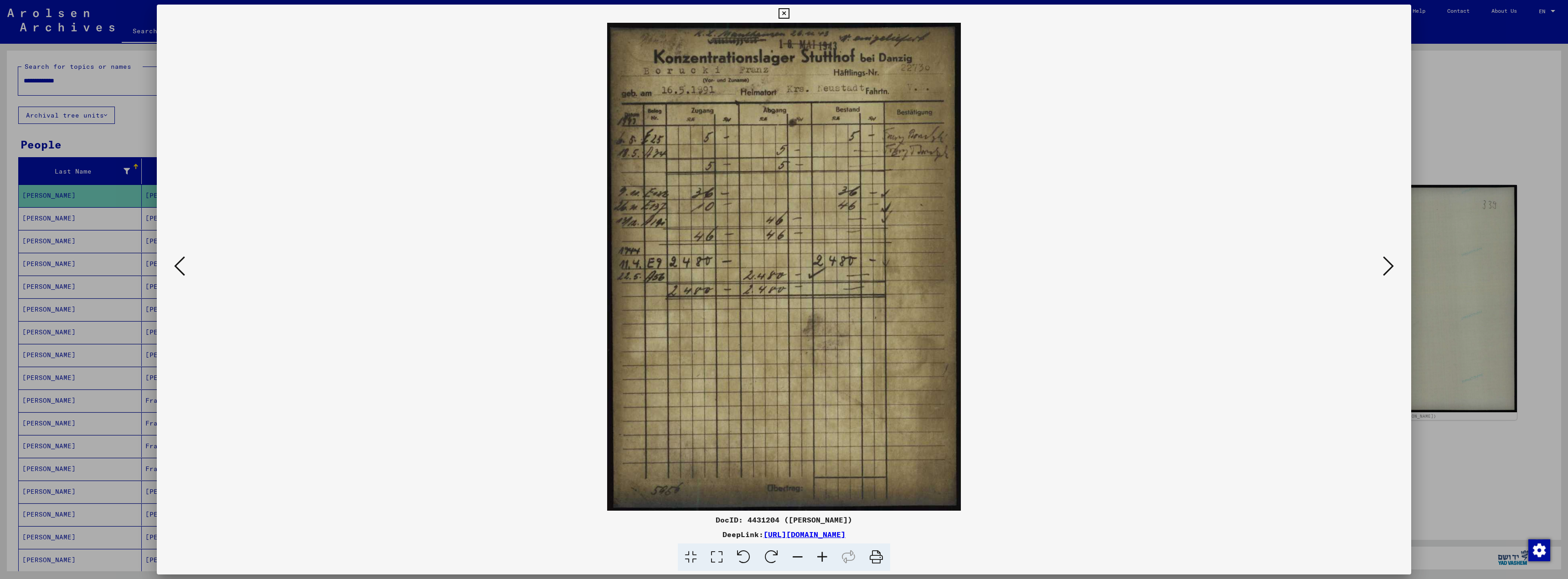
click at [781, 13] on icon at bounding box center [784, 14] width 11 height 11
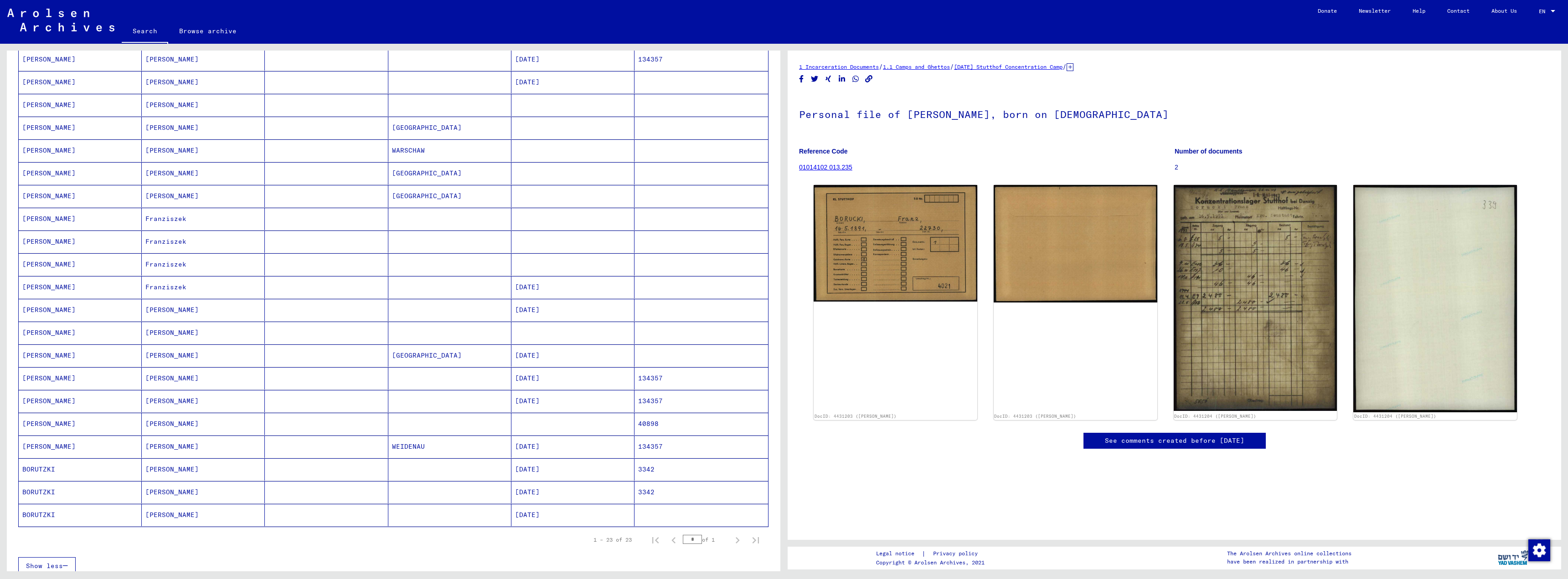
scroll to position [182, 0]
click at [544, 379] on mat-cell "[DATE]" at bounding box center [573, 377] width 123 height 22
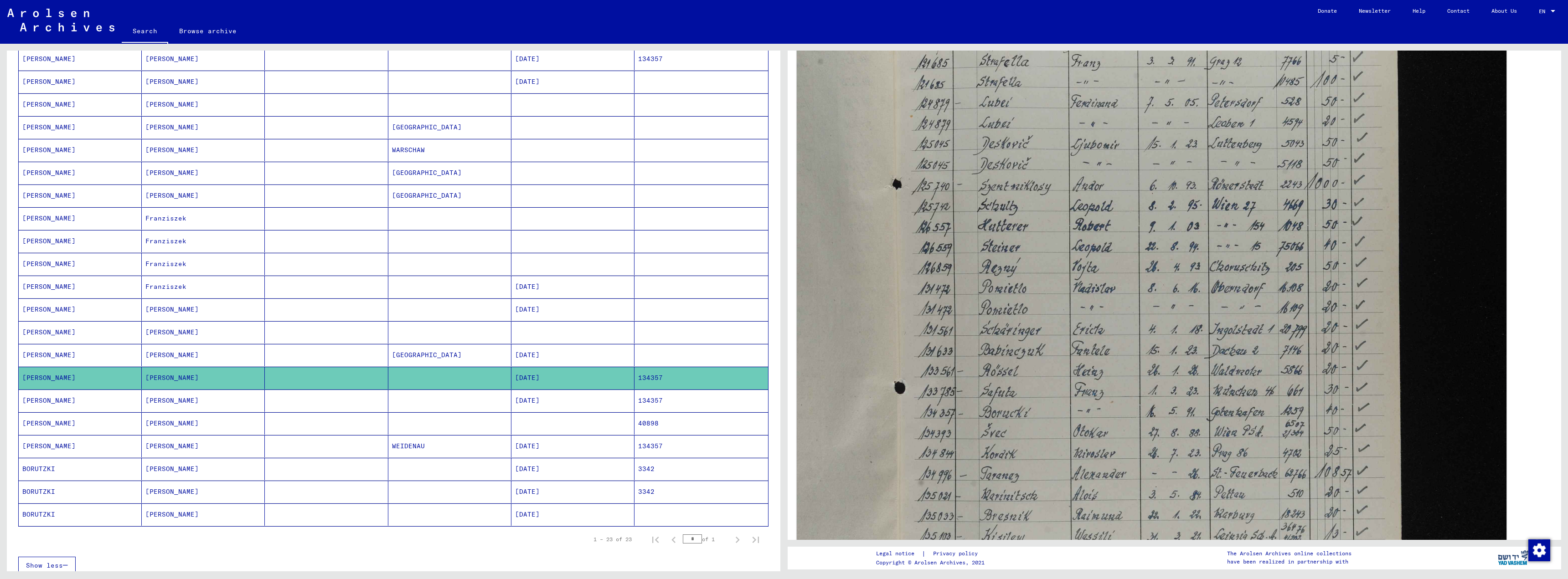
scroll to position [501, 0]
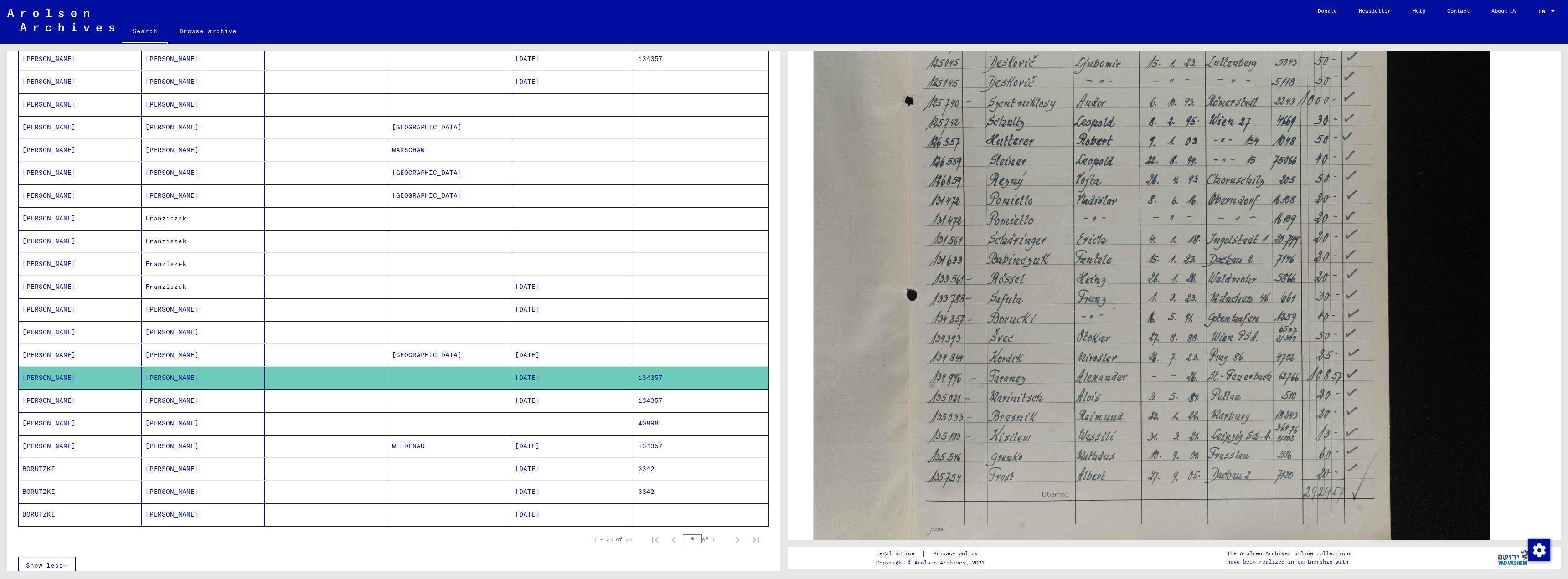
click at [542, 402] on mat-cell "[DATE]" at bounding box center [573, 400] width 123 height 22
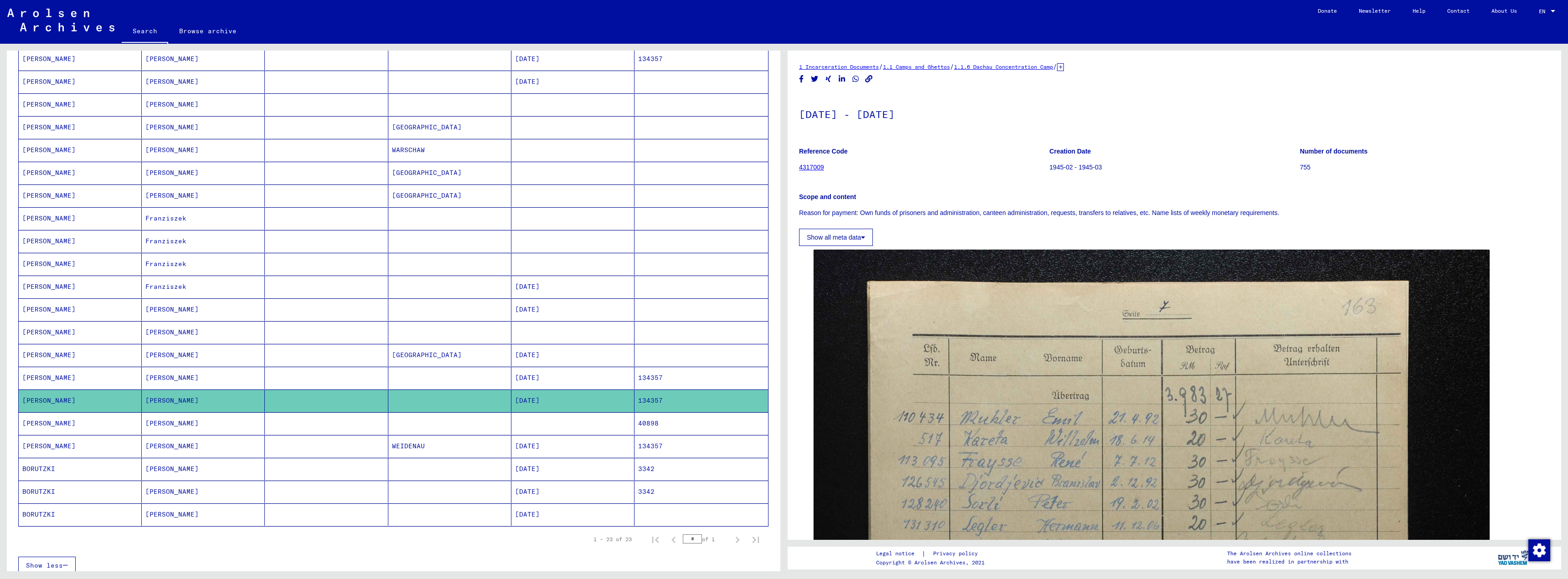
click at [532, 446] on mat-cell "[DATE]" at bounding box center [573, 446] width 123 height 22
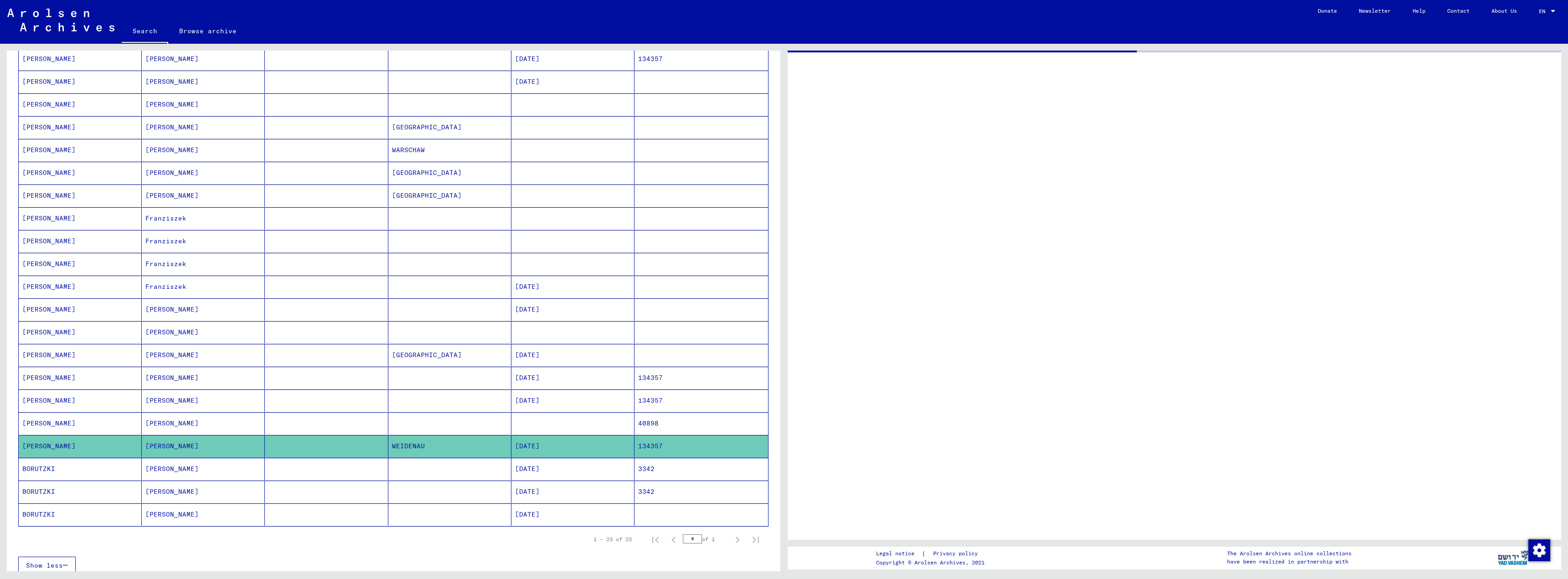
click at [532, 446] on mat-cell "[DATE]" at bounding box center [573, 446] width 123 height 22
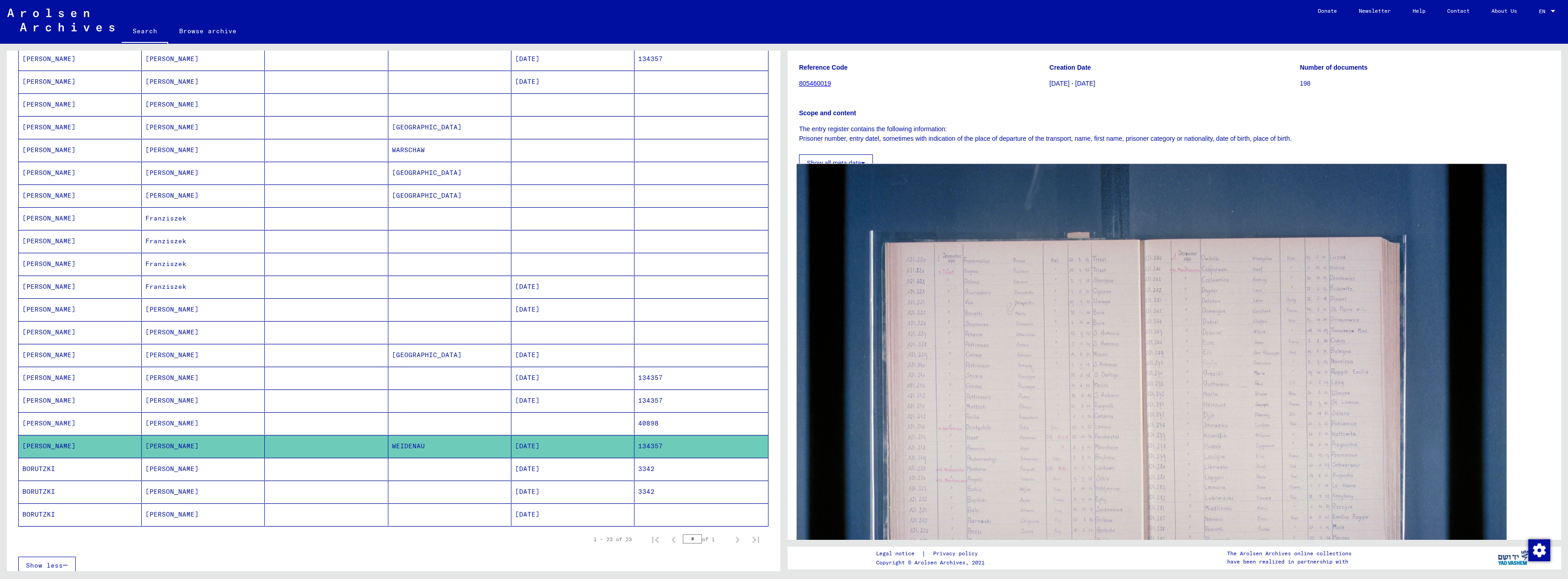
scroll to position [91, 0]
